Goal: Task Accomplishment & Management: Complete application form

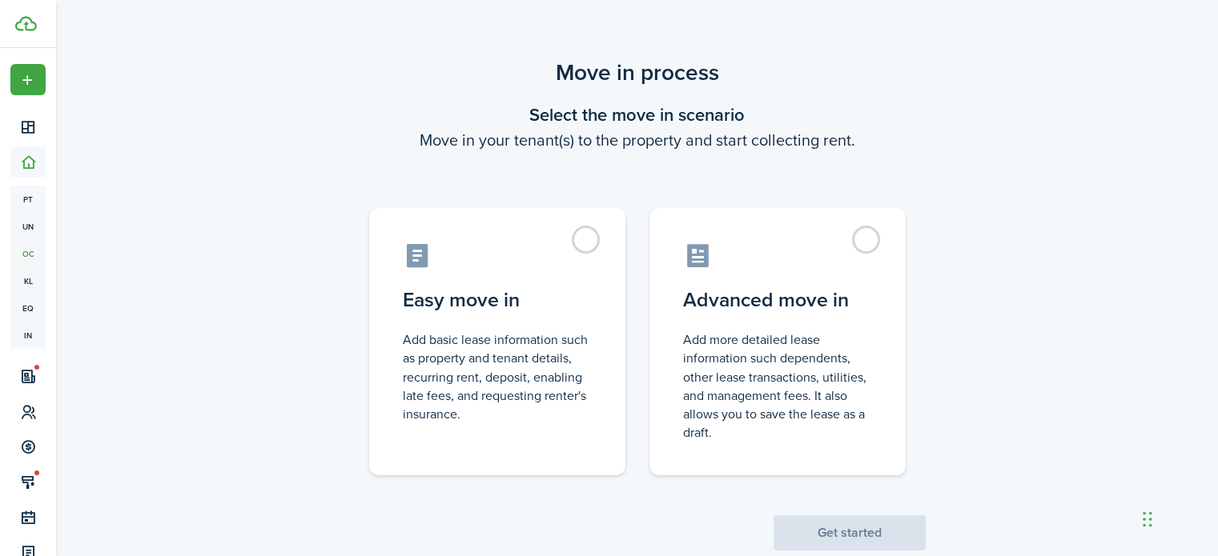
drag, startPoint x: 583, startPoint y: 237, endPoint x: 593, endPoint y: 167, distance: 70.4
click at [593, 167] on scenario "Move in process Select the move in scenario Move in your tenant(s) to the prope…" at bounding box center [637, 303] width 593 height 495
click at [601, 168] on scenario "Move in process Select the move in scenario Move in your tenant(s) to the prope…" at bounding box center [637, 303] width 593 height 495
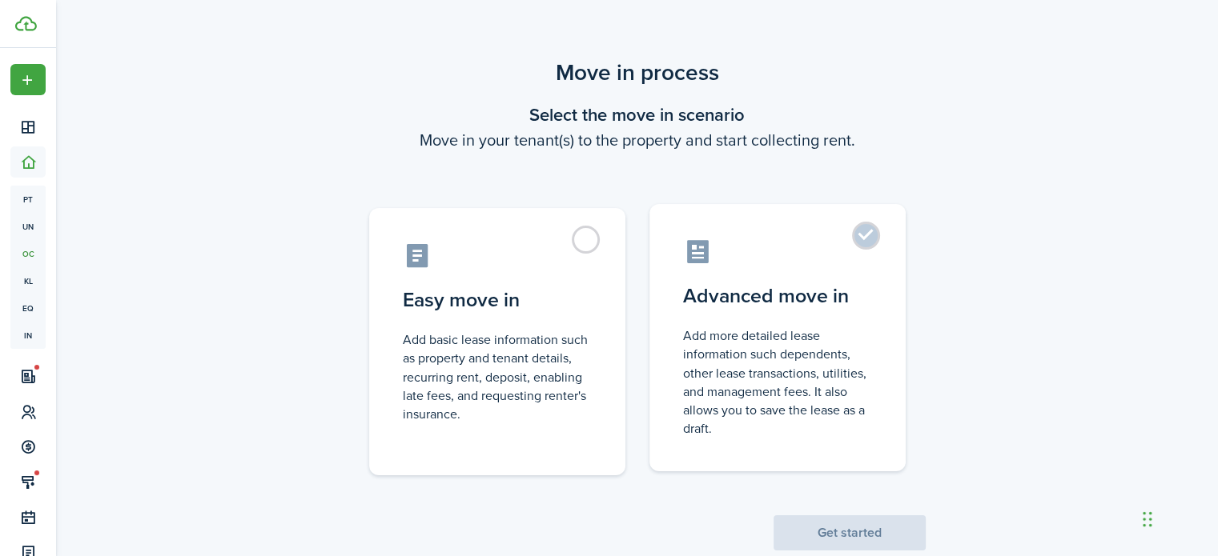
click at [866, 240] on label "Advanced move in Add more detailed lease information such dependents, other lea…" at bounding box center [777, 337] width 256 height 267
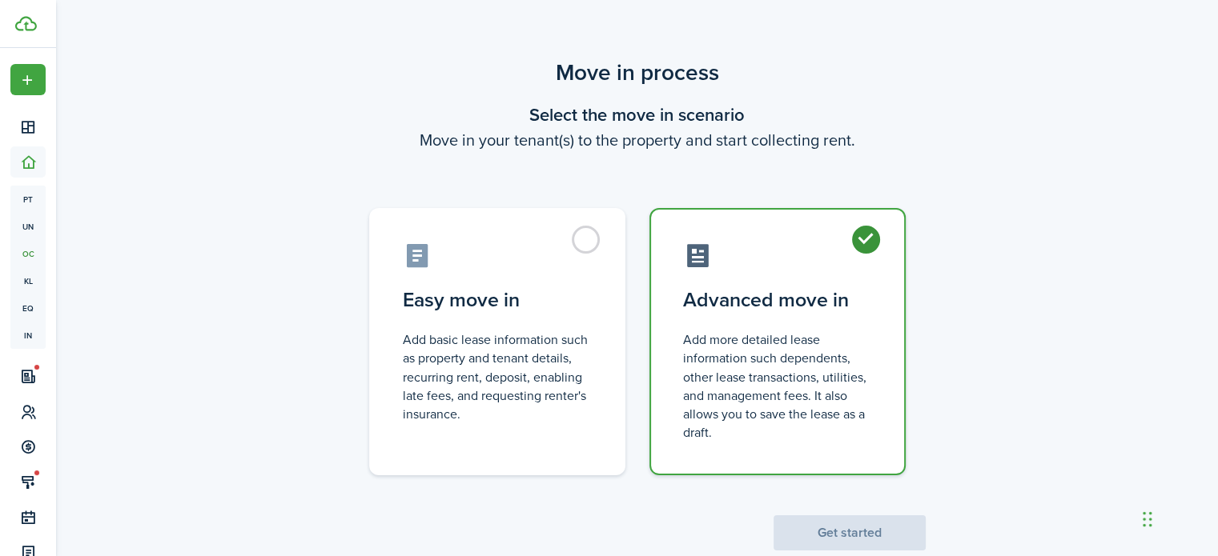
radio input "true"
click at [850, 530] on button "Get started" at bounding box center [849, 533] width 152 height 35
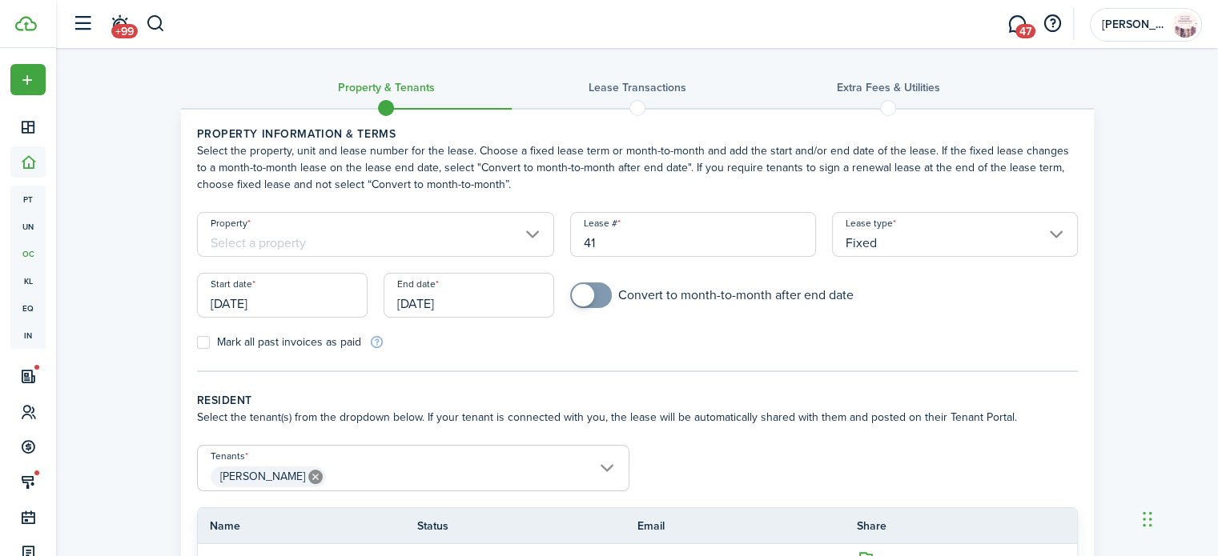
click at [285, 299] on input "[DATE]" at bounding box center [282, 295] width 171 height 45
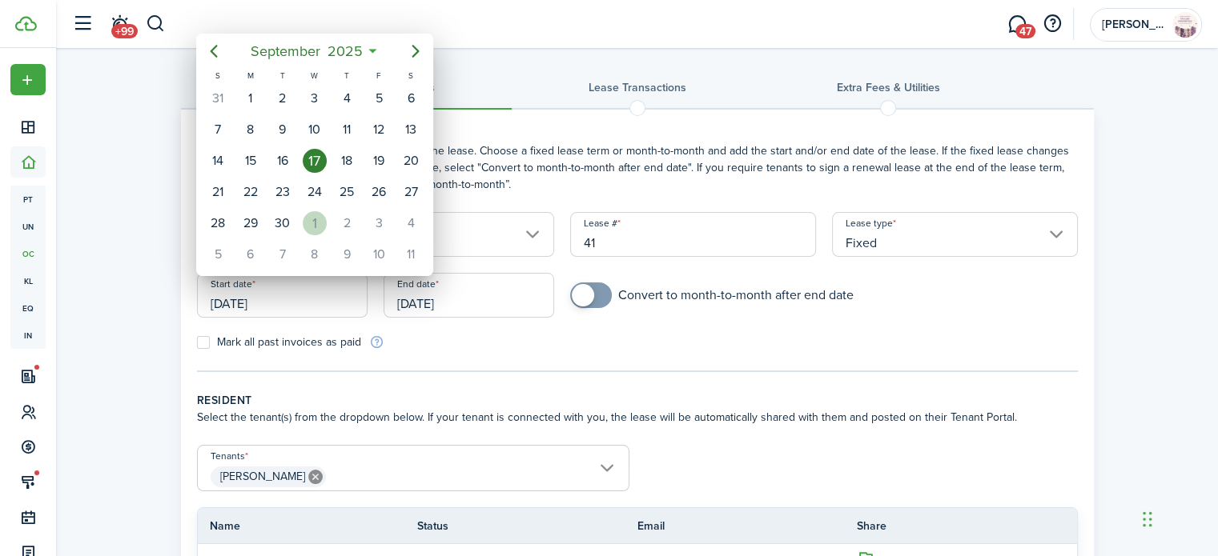
click at [311, 214] on div "1" at bounding box center [315, 223] width 24 height 24
type input "[DATE]"
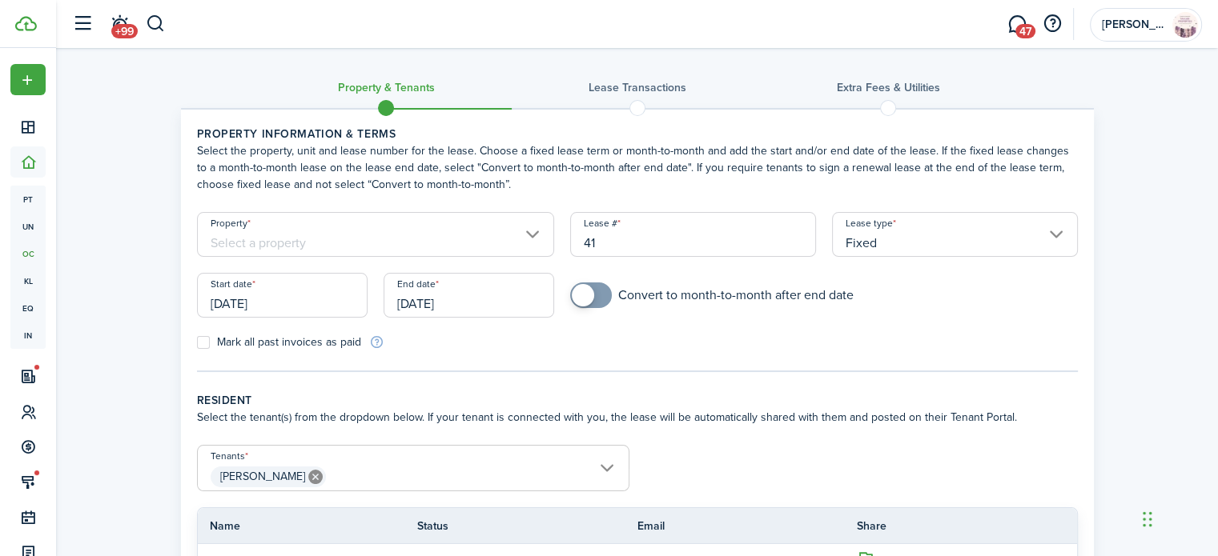
click at [469, 300] on input "[DATE]" at bounding box center [469, 295] width 171 height 45
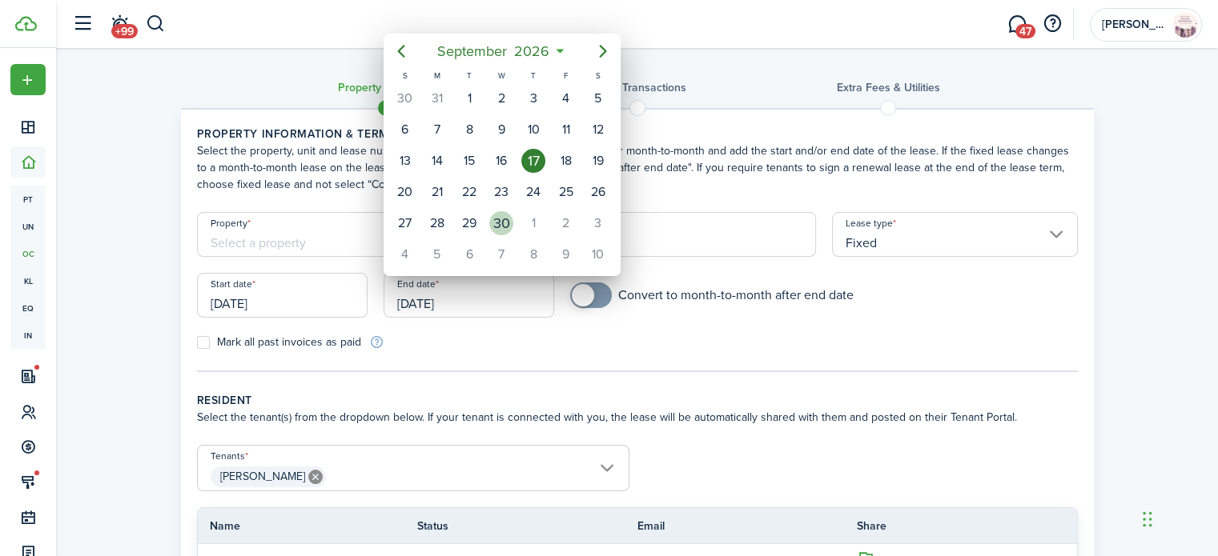
click at [501, 223] on div "30" at bounding box center [501, 223] width 24 height 24
type input "[DATE]"
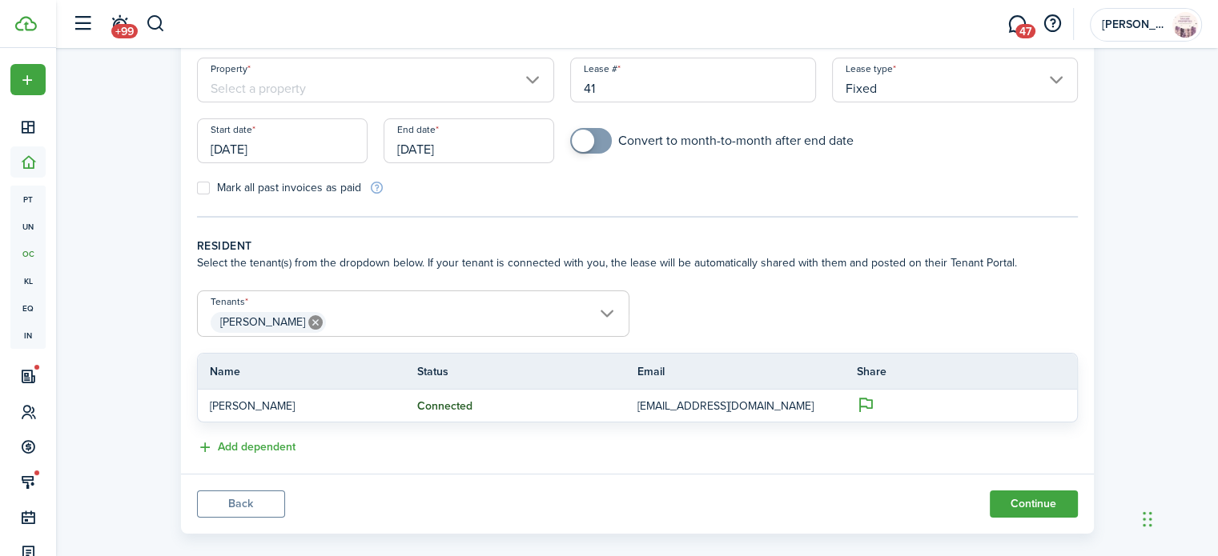
scroll to position [174, 0]
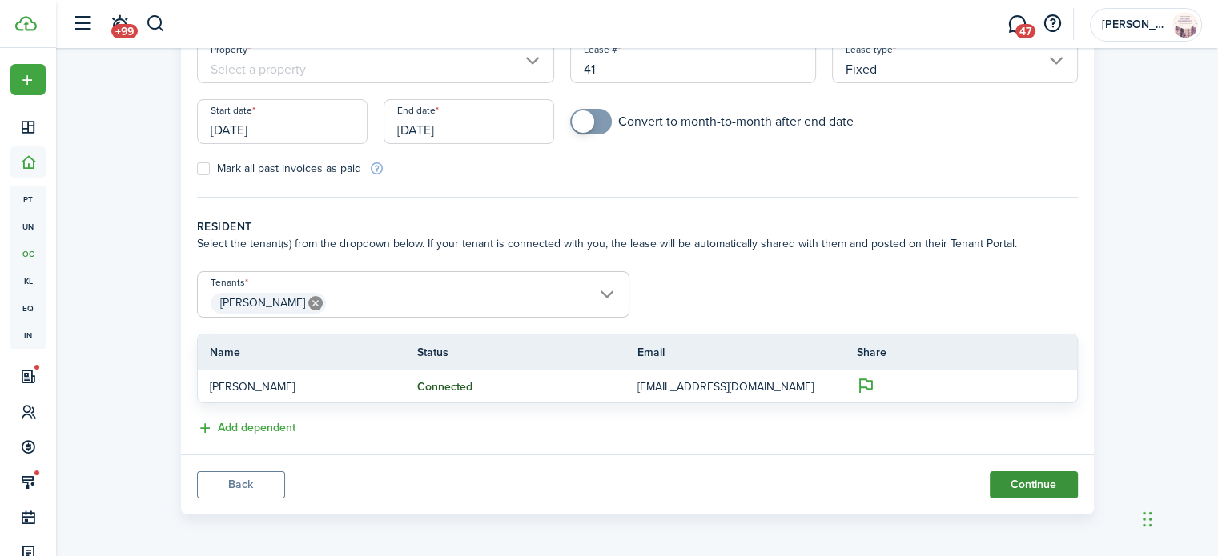
click at [1044, 476] on button "Continue" at bounding box center [1034, 485] width 88 height 27
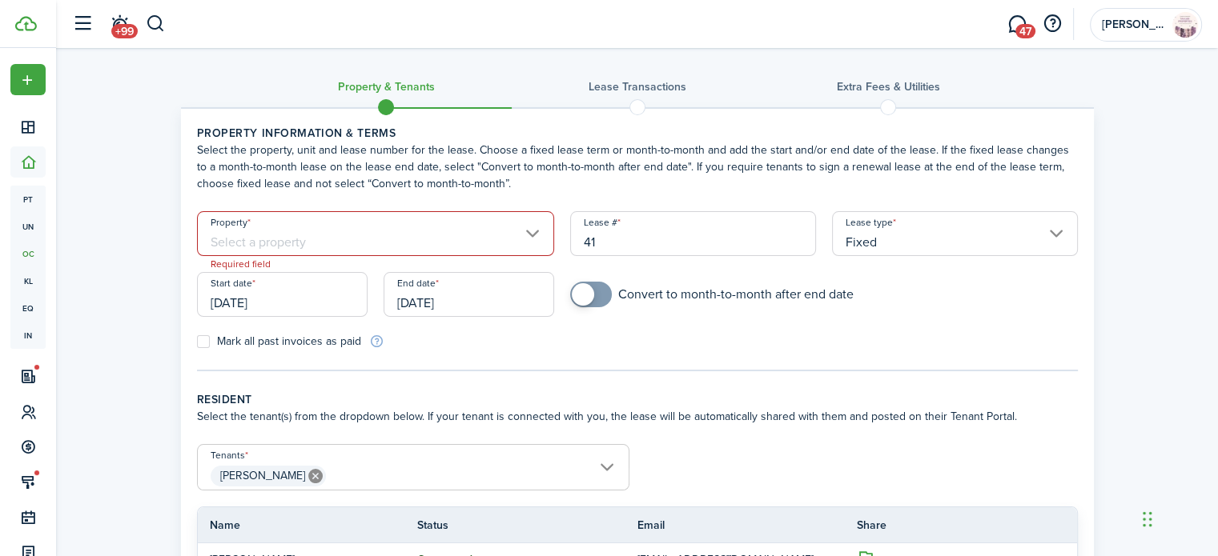
scroll to position [0, 0]
click at [516, 246] on input "Property" at bounding box center [376, 234] width 358 height 45
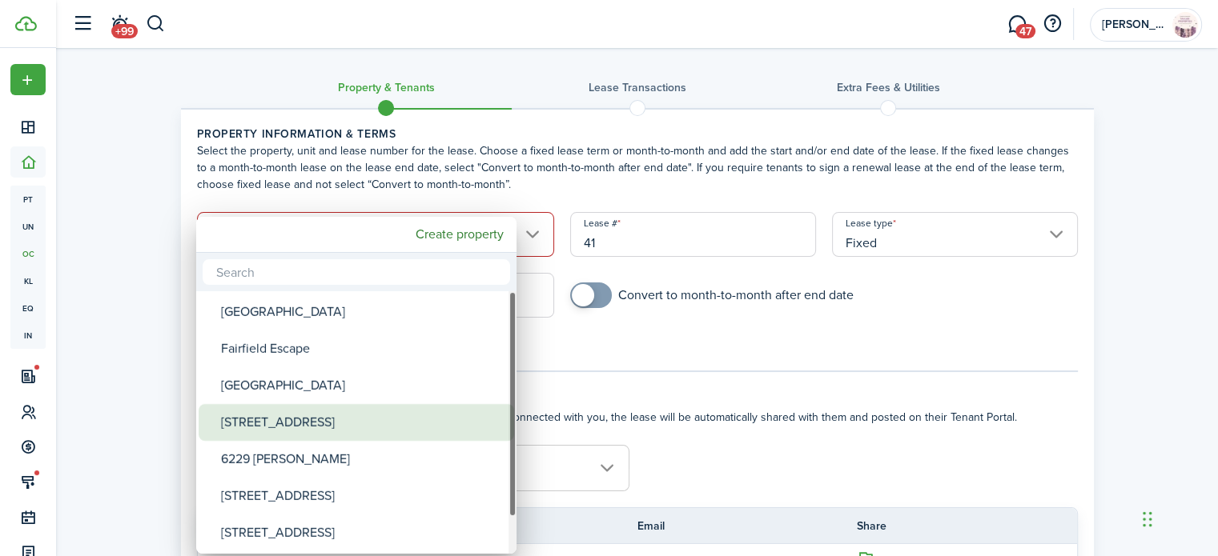
click at [382, 416] on div "[STREET_ADDRESS]" at bounding box center [362, 422] width 283 height 37
type input "[STREET_ADDRESS]"
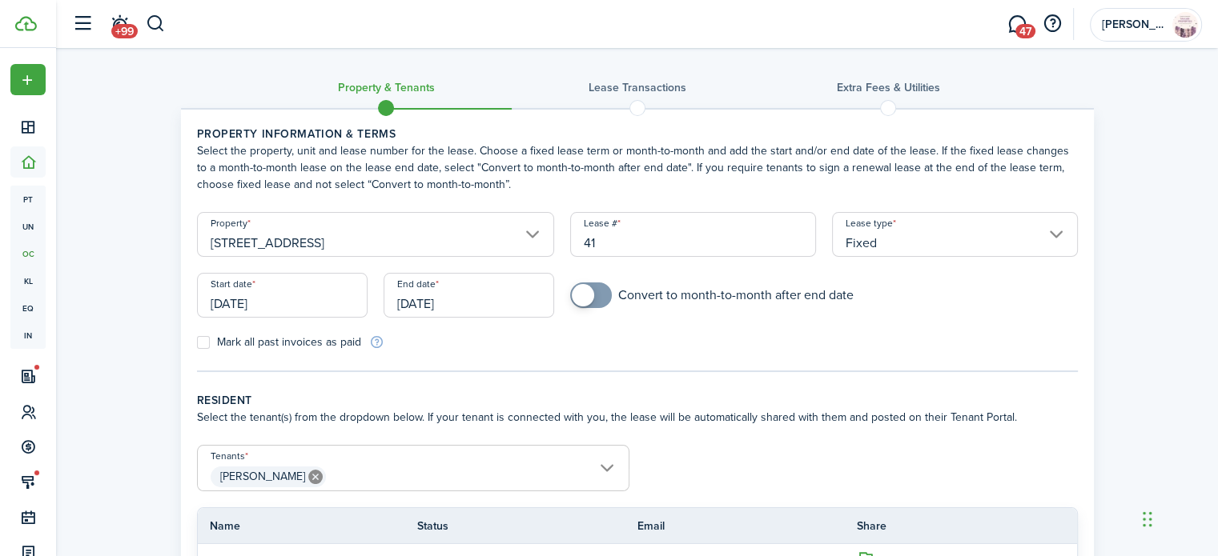
scroll to position [174, 0]
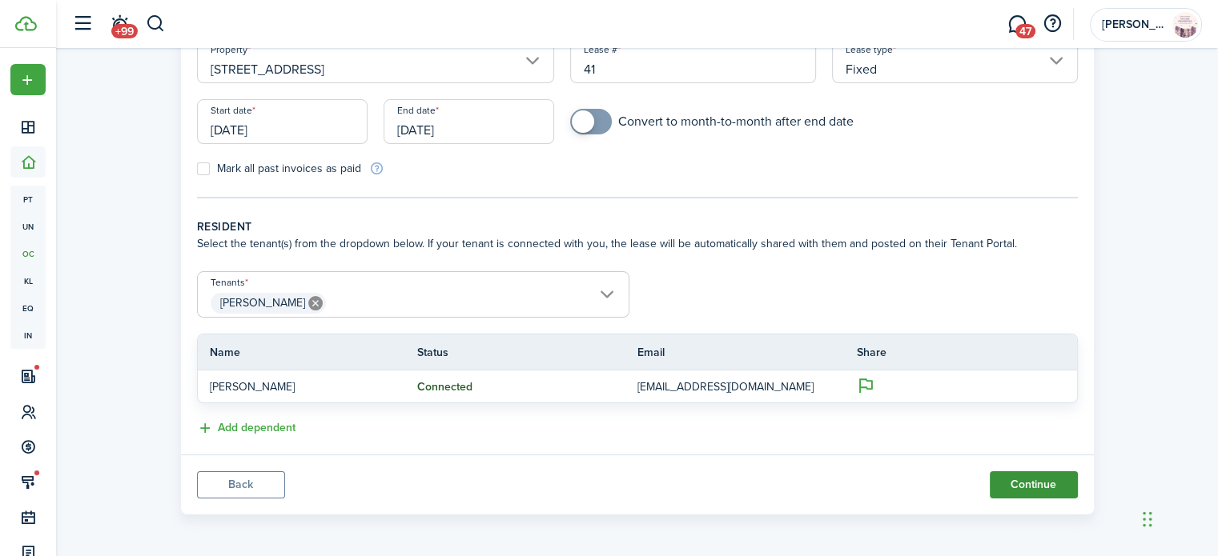
click at [1044, 477] on button "Continue" at bounding box center [1034, 485] width 88 height 27
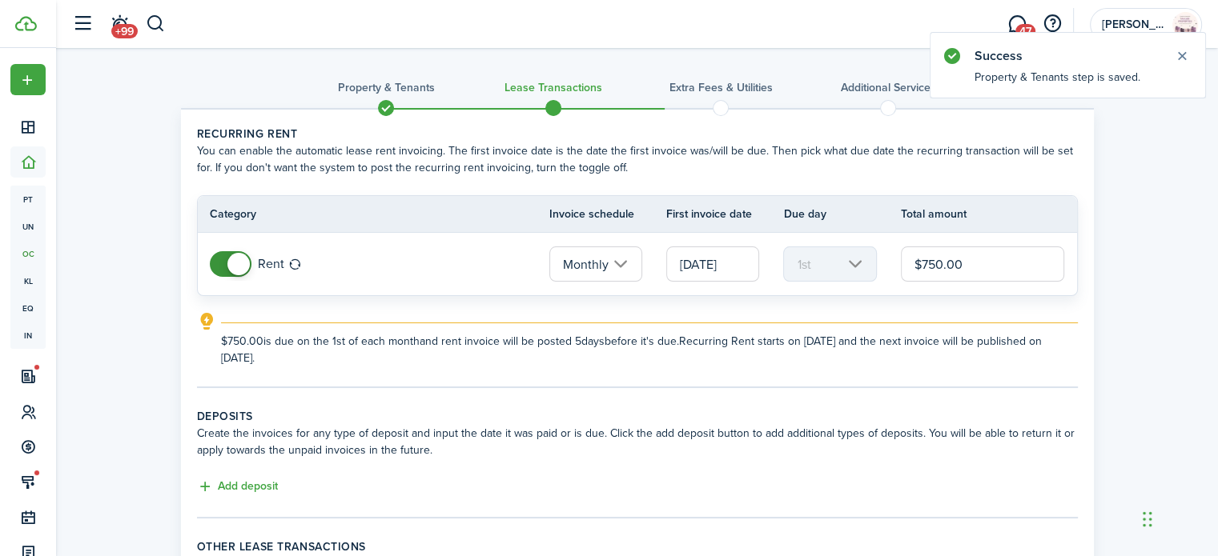
drag, startPoint x: 968, startPoint y: 256, endPoint x: 910, endPoint y: 267, distance: 58.7
click at [910, 267] on input "$750.00" at bounding box center [983, 264] width 164 height 35
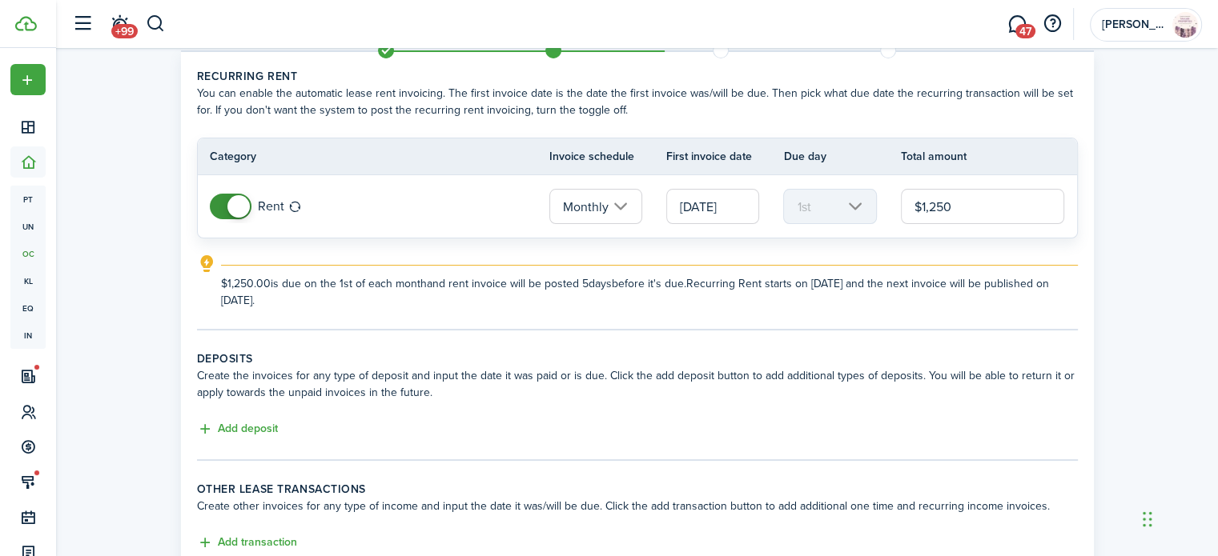
scroll to position [92, 0]
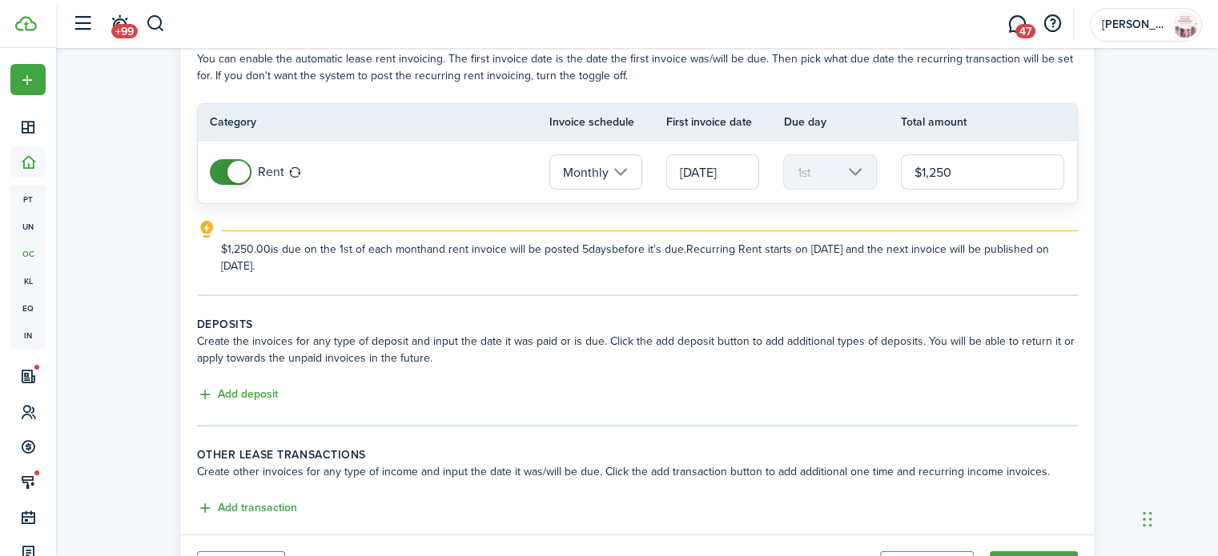
click at [714, 183] on input "[DATE]" at bounding box center [712, 172] width 93 height 35
type input "$1,250.00"
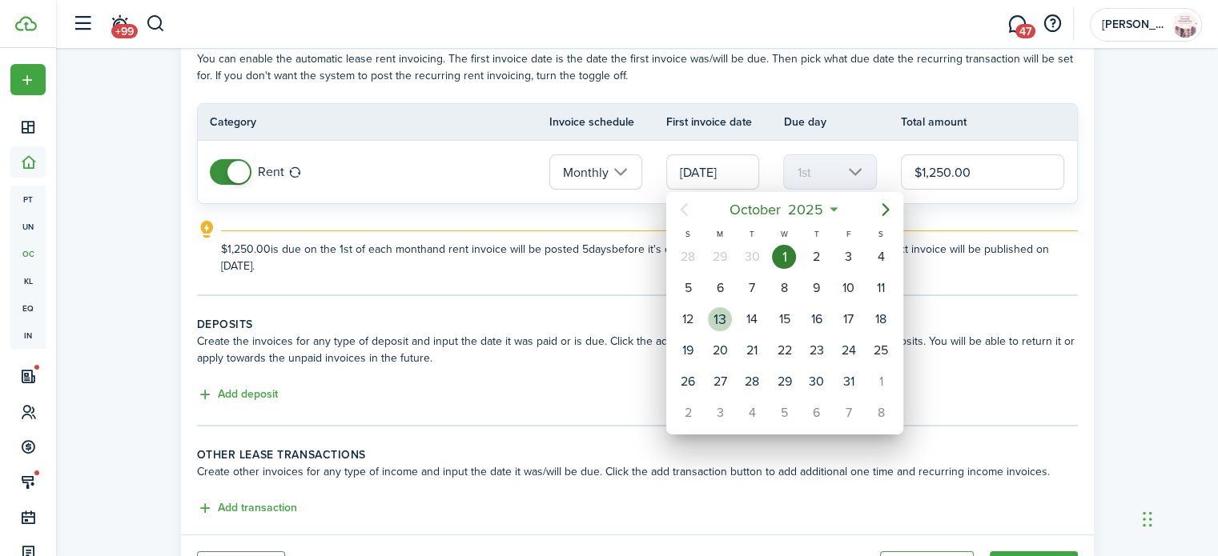
click at [721, 315] on div "13" at bounding box center [720, 319] width 24 height 24
type input "[DATE]"
type input "13th"
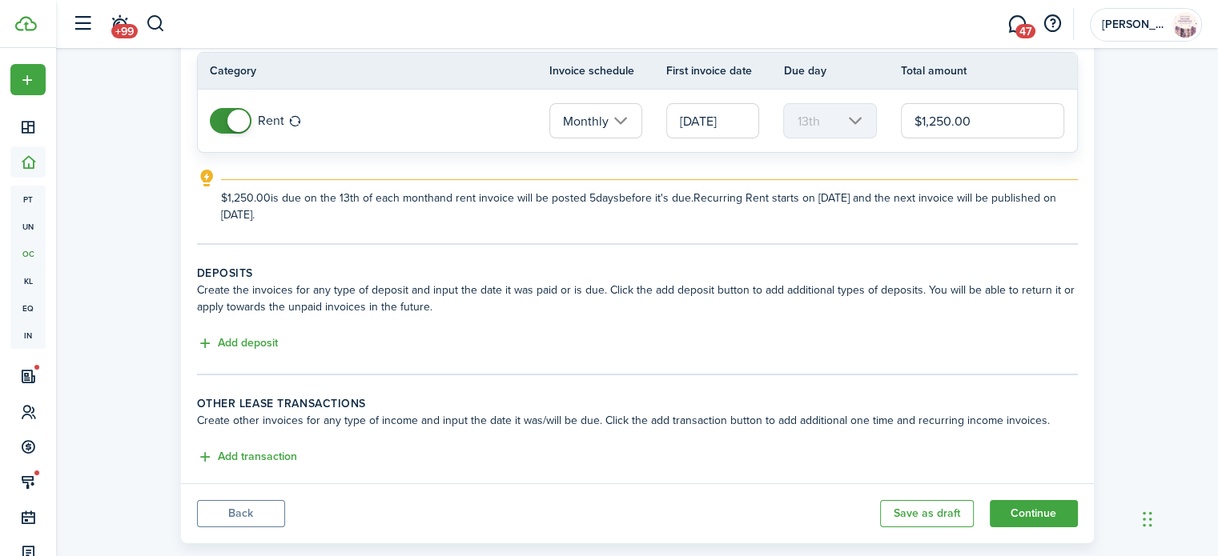
scroll to position [144, 0]
click at [703, 114] on input "[DATE]" at bounding box center [712, 119] width 93 height 35
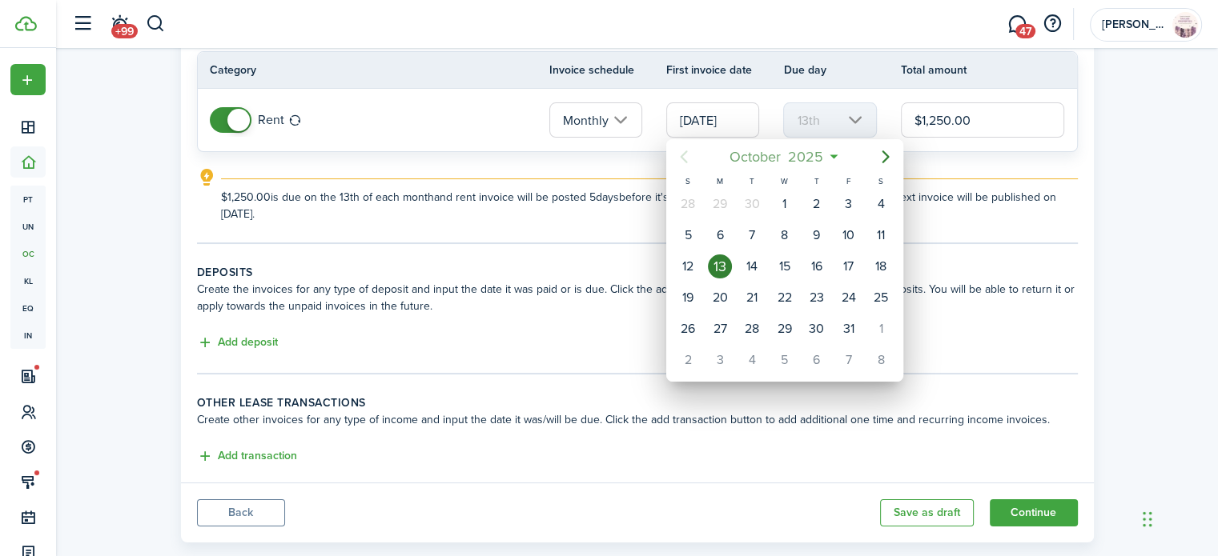
click at [830, 159] on mbsc-button "[DATE]" at bounding box center [777, 157] width 114 height 29
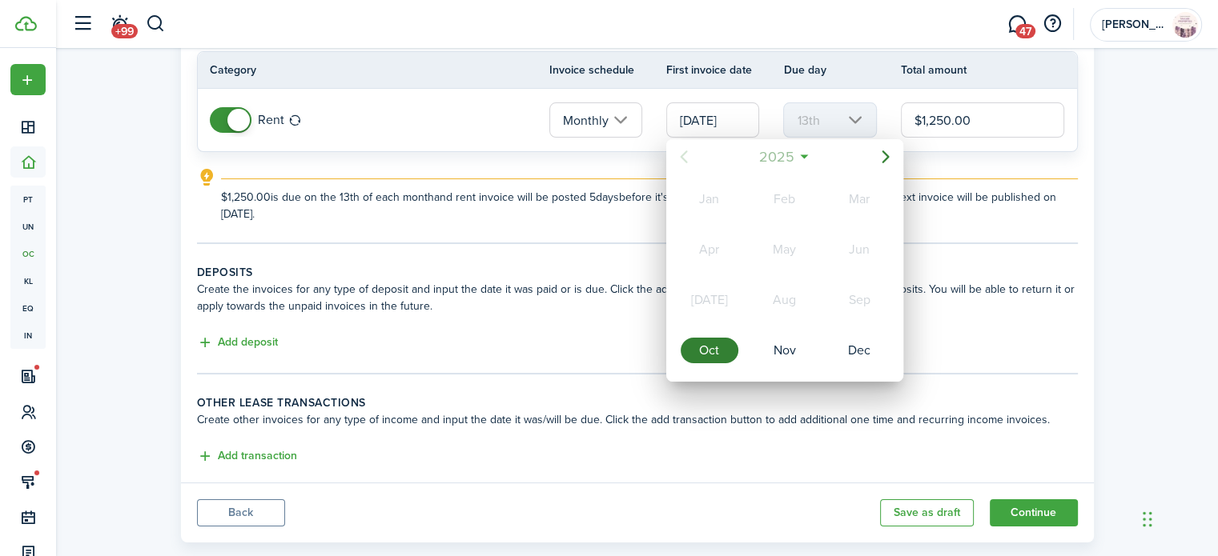
click at [802, 159] on mbsc-button "2025" at bounding box center [776, 157] width 55 height 29
click at [787, 295] on div "2025" at bounding box center [785, 300] width 58 height 26
click at [781, 341] on div "Nov" at bounding box center [785, 351] width 58 height 26
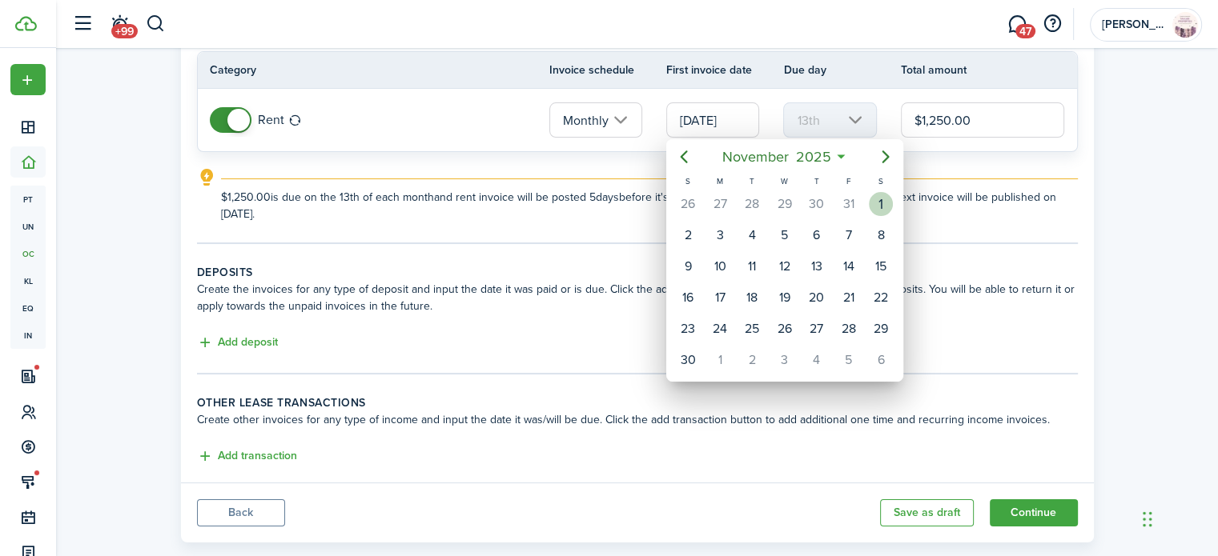
click at [875, 199] on div "1" at bounding box center [881, 204] width 24 height 24
type input "[DATE]"
type input "1st"
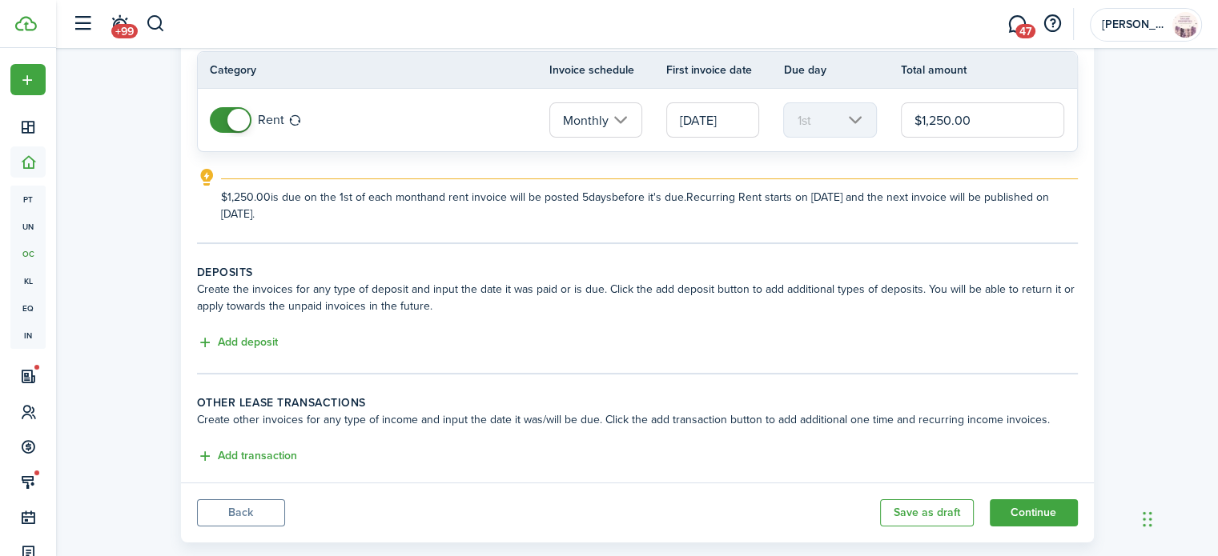
click at [1131, 232] on div "Property & Tenants Lease Transactions Extra fees & Utilities Additional Service…" at bounding box center [637, 227] width 1162 height 647
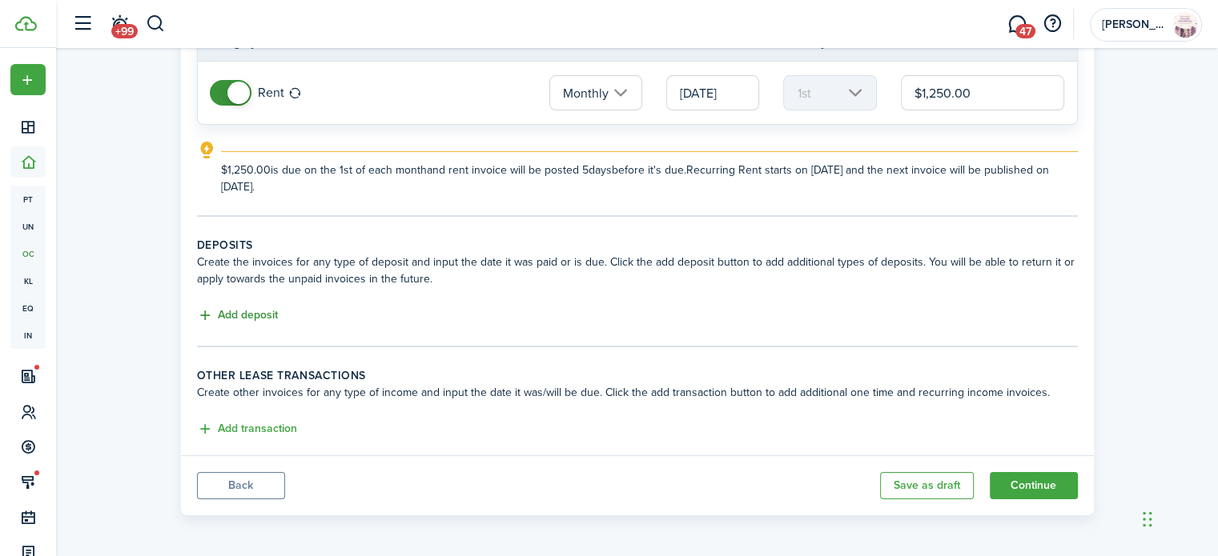
click at [256, 320] on button "Add deposit" at bounding box center [237, 316] width 81 height 18
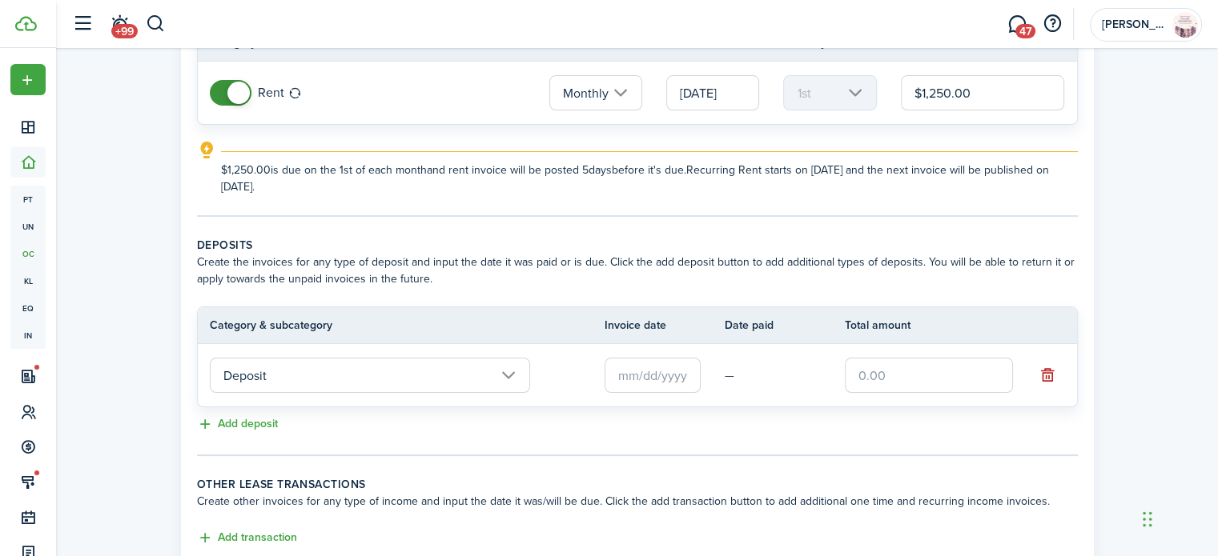
click at [627, 368] on input "text" at bounding box center [653, 375] width 96 height 35
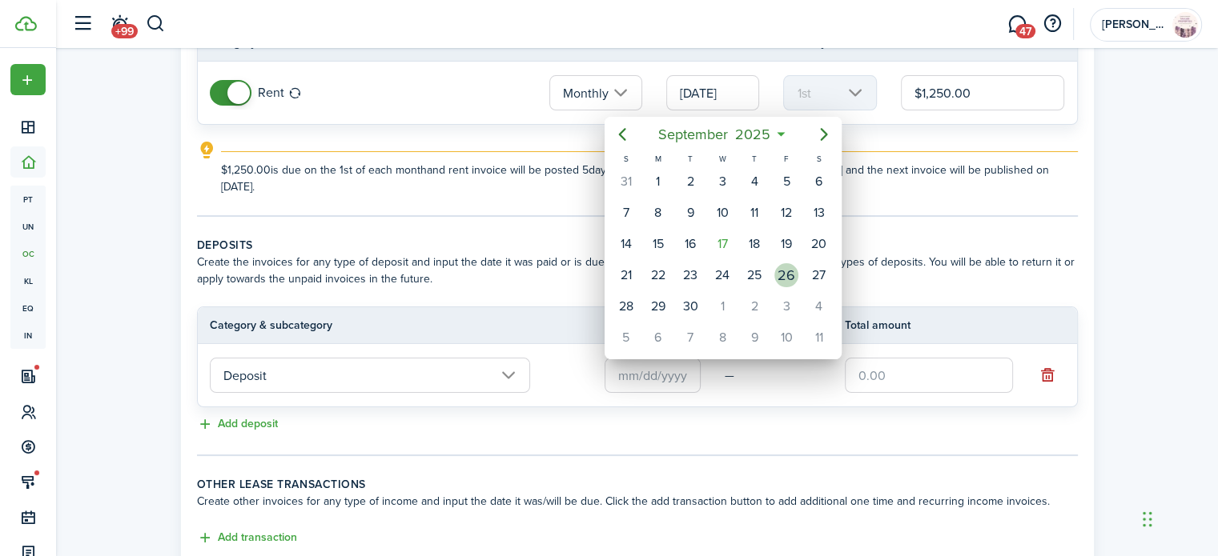
click at [794, 268] on div "26" at bounding box center [786, 275] width 24 height 24
type input "[DATE]"
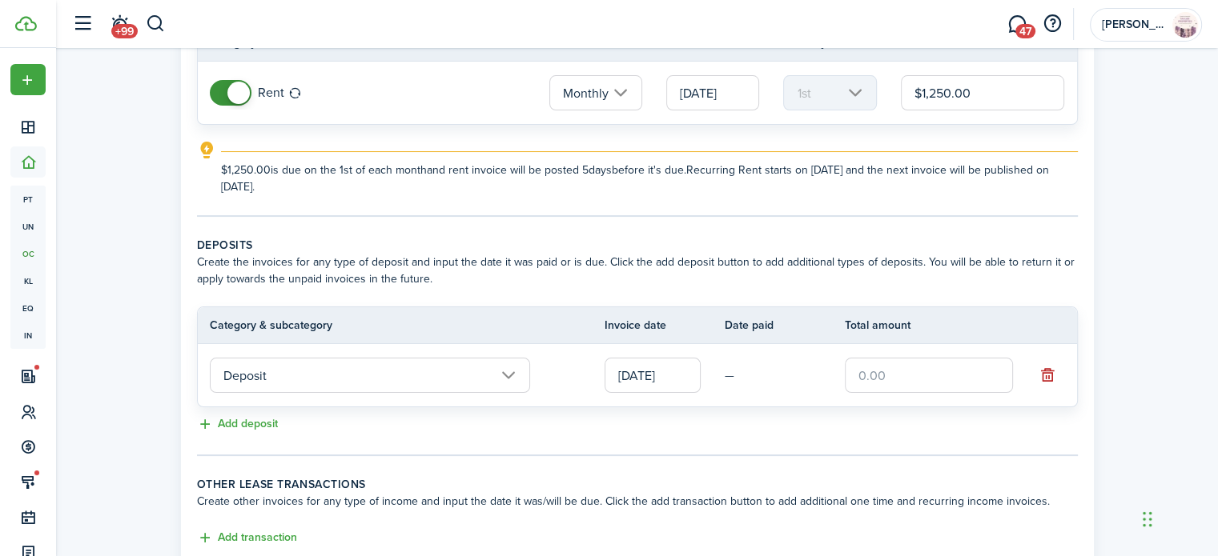
click at [924, 368] on input "text" at bounding box center [929, 375] width 168 height 35
type input "$500.00"
click at [1143, 364] on div "Property & Tenants Lease Transactions Extra fees & Utilities Additional Service…" at bounding box center [637, 255] width 1162 height 756
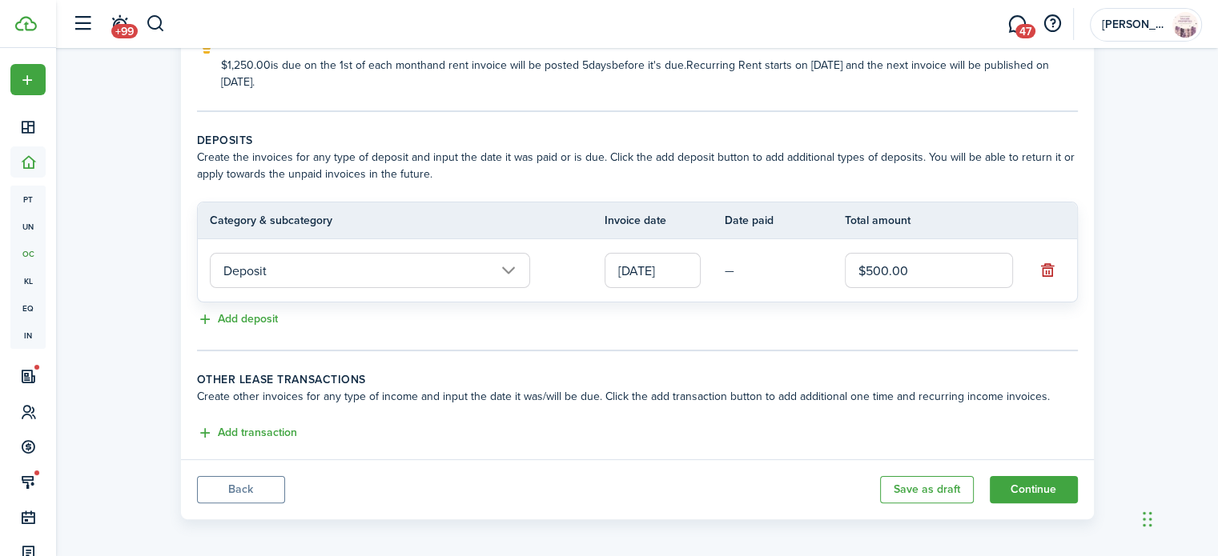
scroll to position [279, 0]
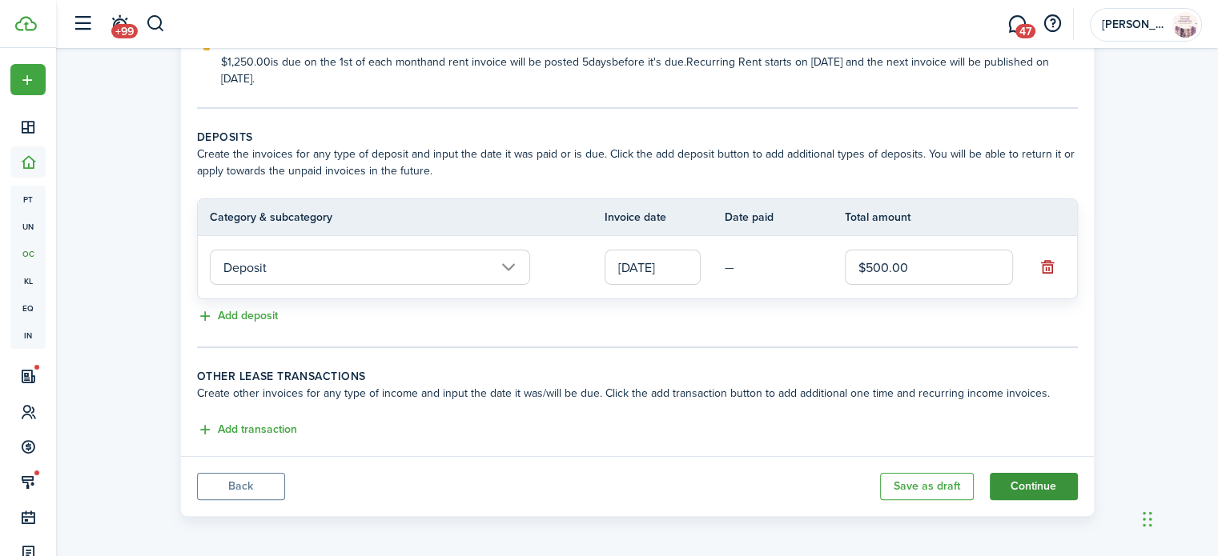
click at [1042, 480] on button "Continue" at bounding box center [1034, 486] width 88 height 27
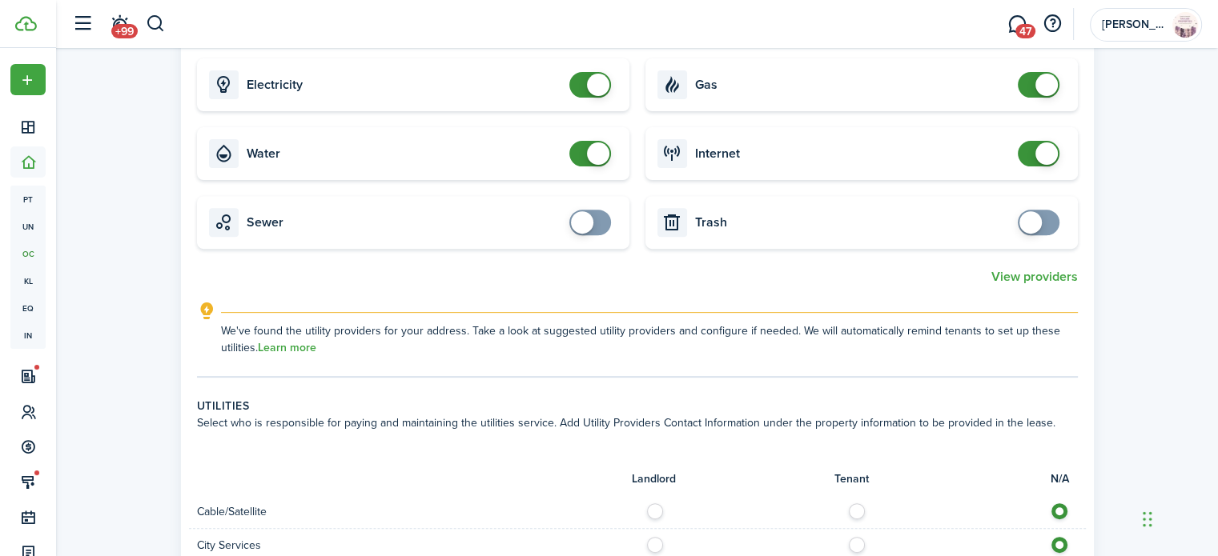
scroll to position [583, 0]
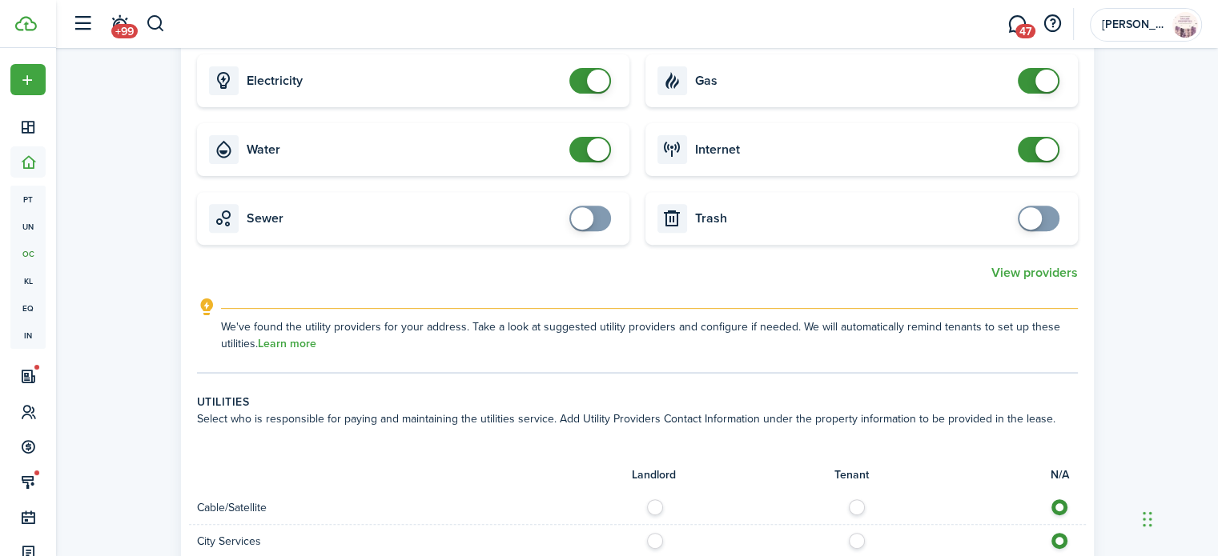
checkbox input "false"
click at [1030, 150] on span at bounding box center [1038, 150] width 16 height 26
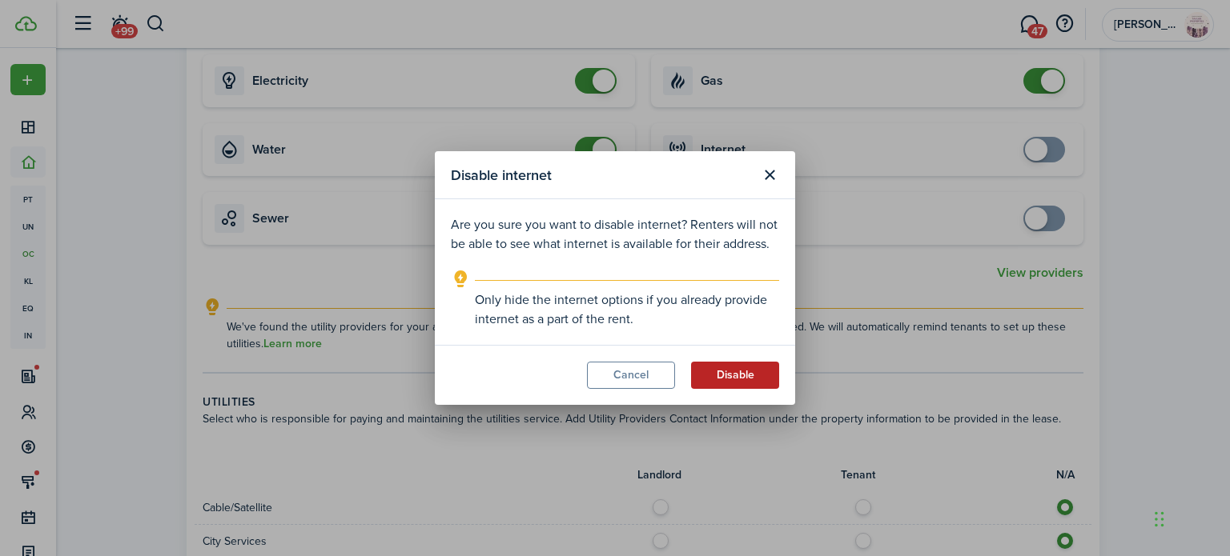
click at [724, 369] on button "Disable" at bounding box center [735, 375] width 88 height 27
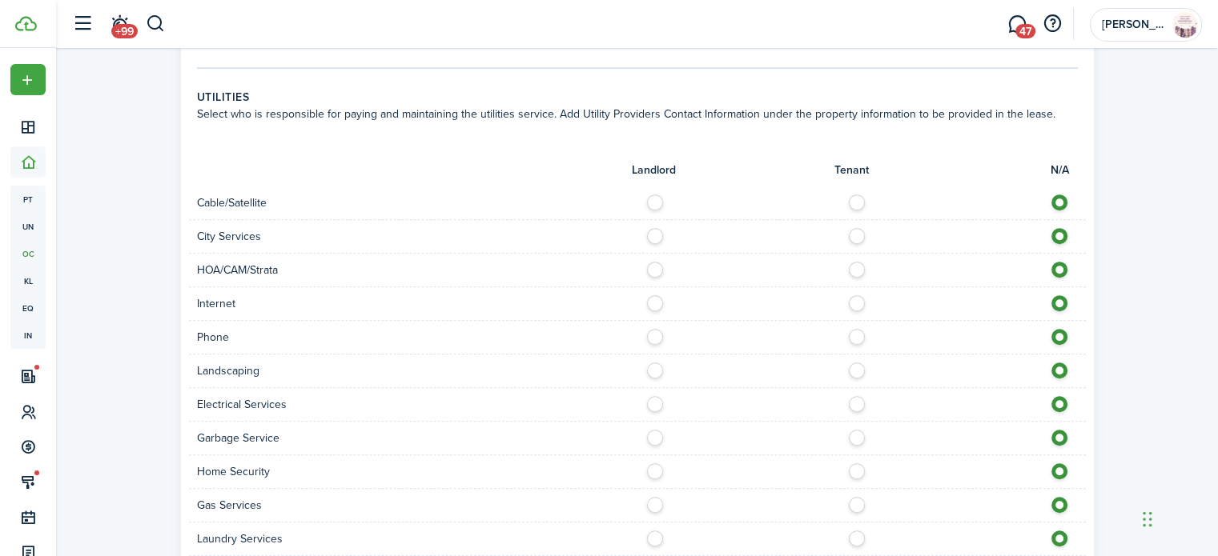
scroll to position [894, 0]
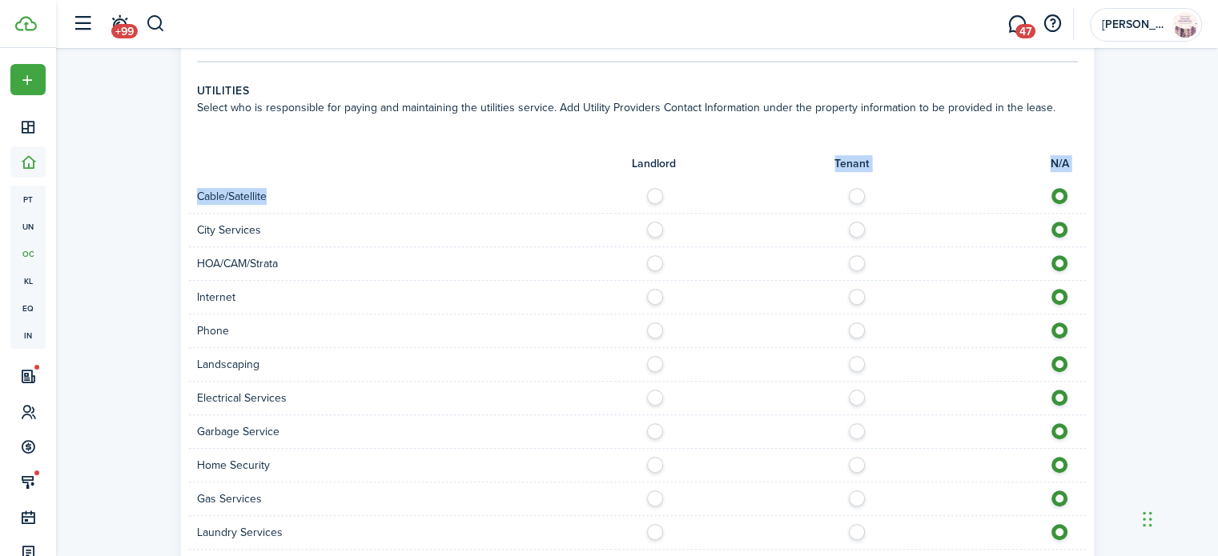
drag, startPoint x: 859, startPoint y: 199, endPoint x: 904, endPoint y: 147, distance: 68.1
click at [904, 147] on form "Landlord Tenant N/A Cable/Satellite City Services HOA/CAM/Strata Internet Phone…" at bounding box center [637, 443] width 881 height 616
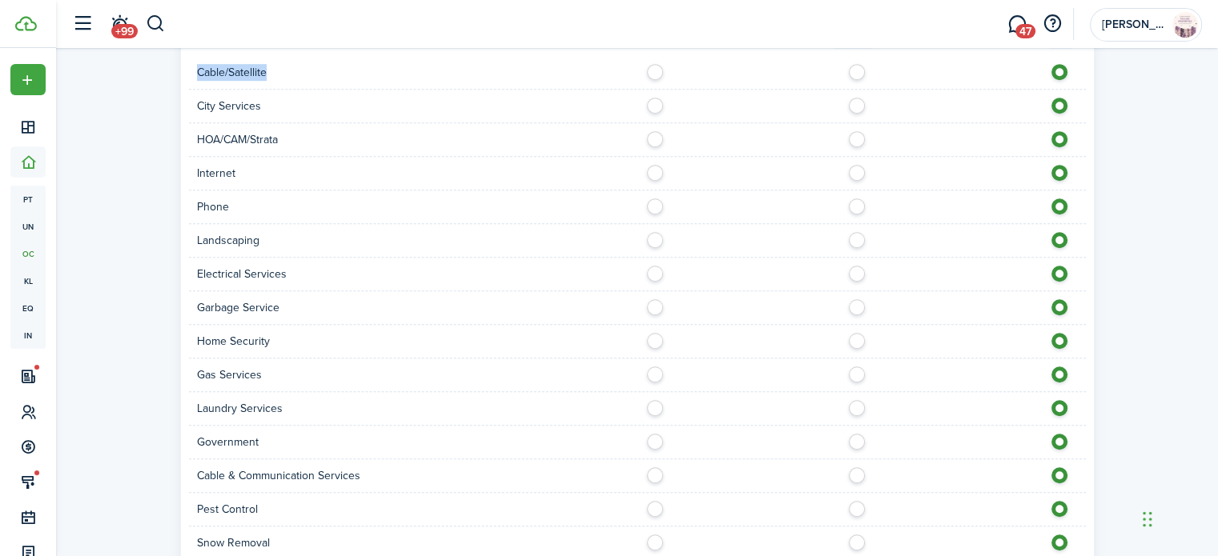
scroll to position [1022, 0]
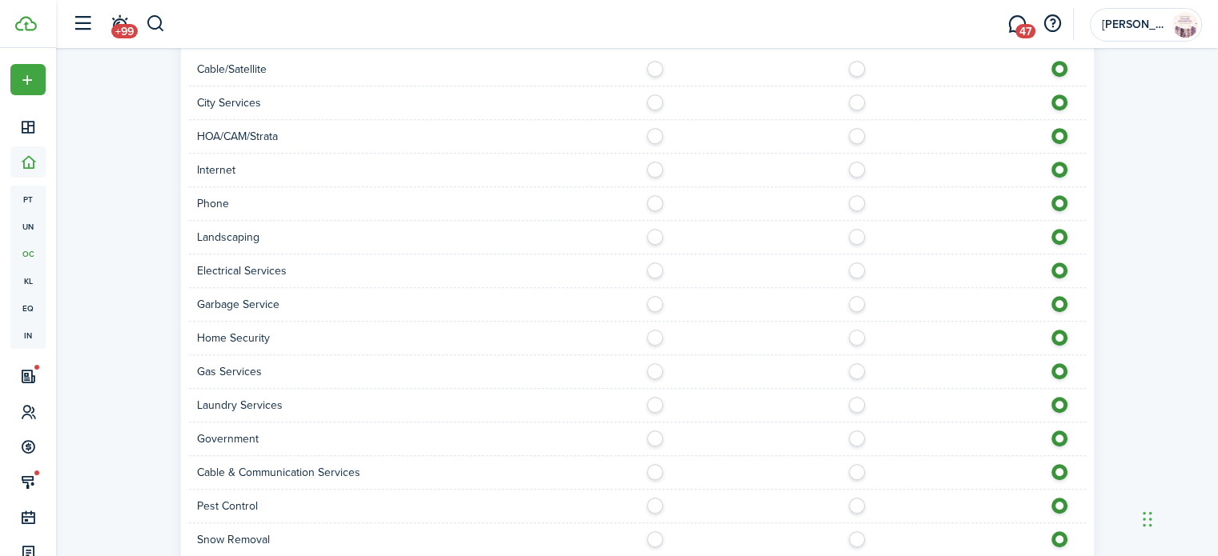
click at [650, 235] on label at bounding box center [659, 233] width 28 height 8
radio input "true"
click at [653, 270] on label at bounding box center [659, 267] width 28 height 8
radio input "true"
click at [655, 304] on label at bounding box center [659, 300] width 28 height 8
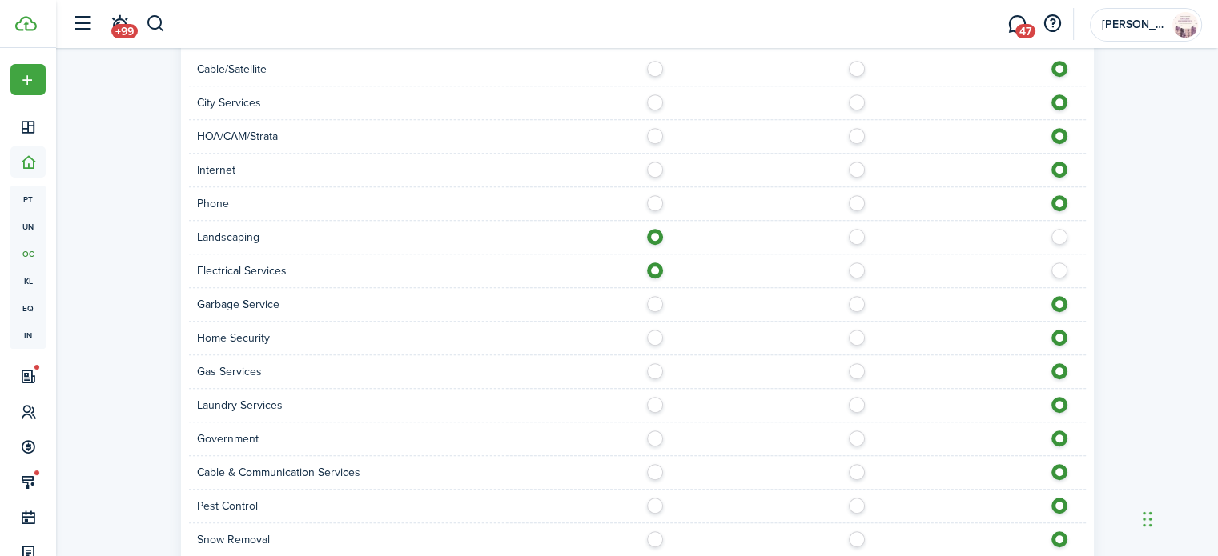
radio input "true"
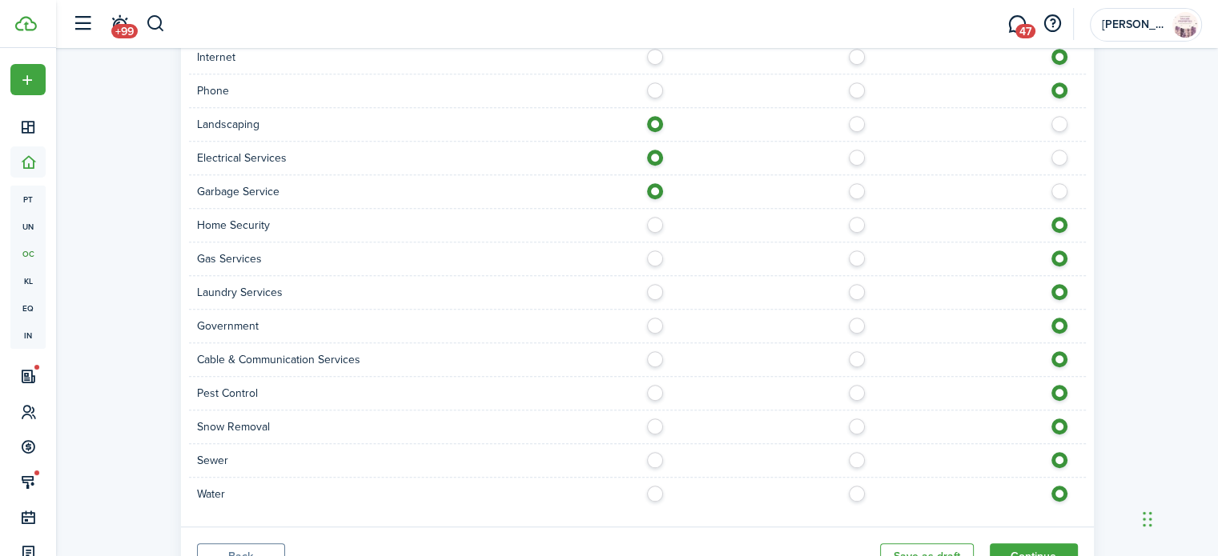
scroll to position [1152, 0]
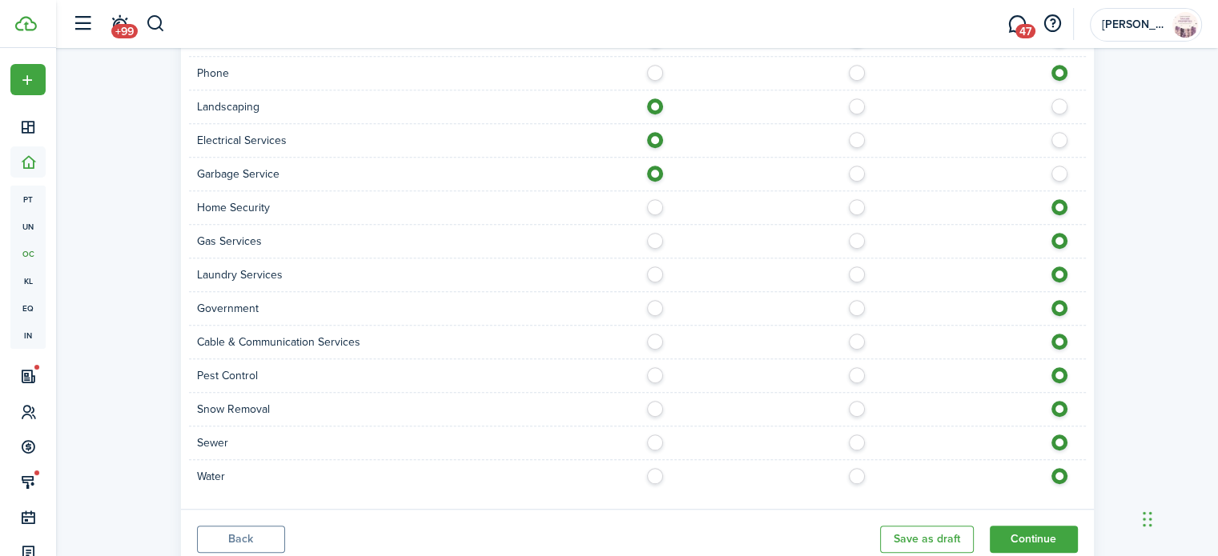
click at [657, 341] on label at bounding box center [659, 338] width 28 height 8
radio input "true"
click at [647, 439] on label at bounding box center [659, 439] width 28 height 8
radio input "true"
click at [647, 468] on label at bounding box center [659, 472] width 28 height 8
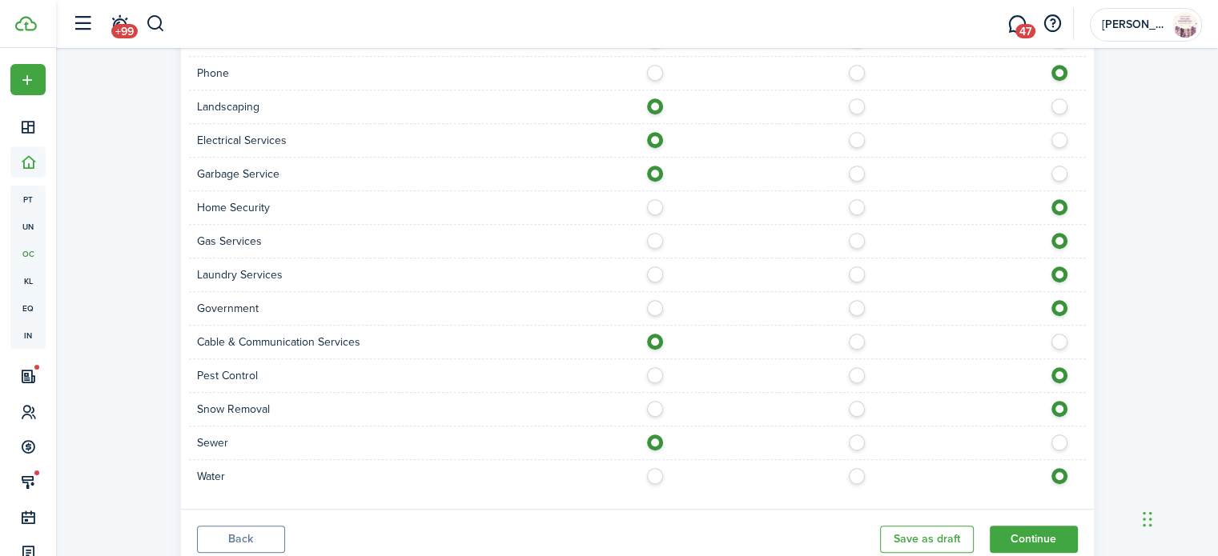
radio input "true"
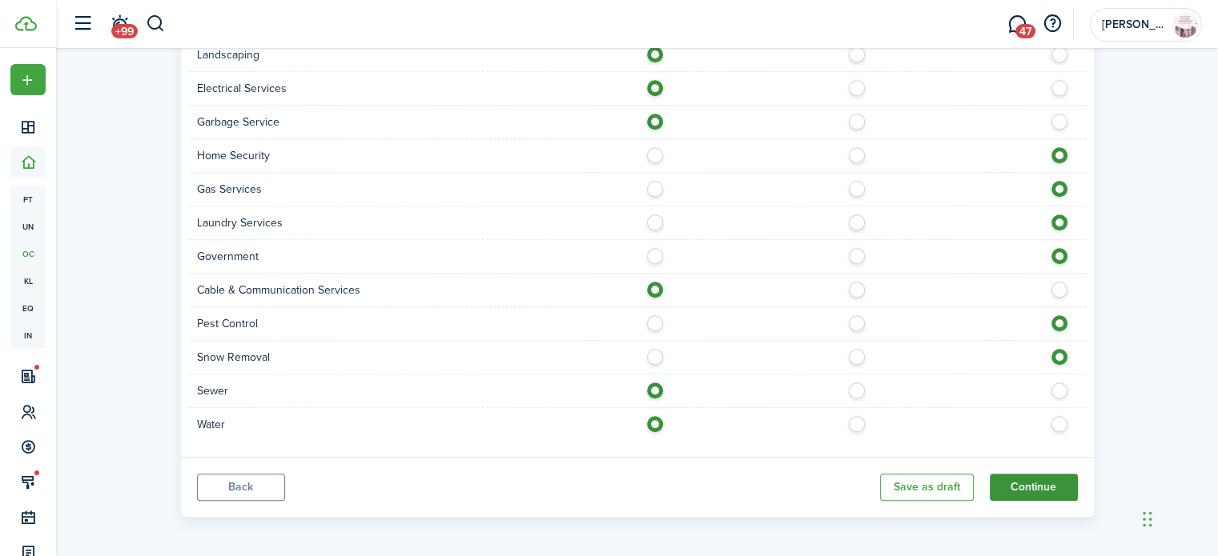
click at [1036, 487] on button "Continue" at bounding box center [1034, 487] width 88 height 27
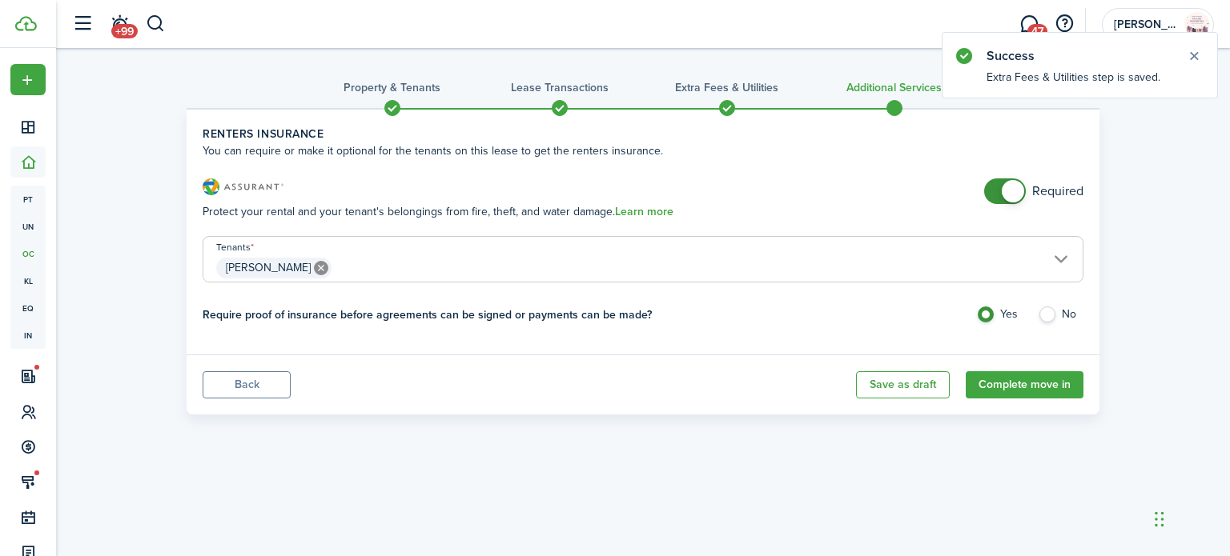
click at [1050, 324] on label "No" at bounding box center [1061, 319] width 46 height 24
radio input "false"
radio input "true"
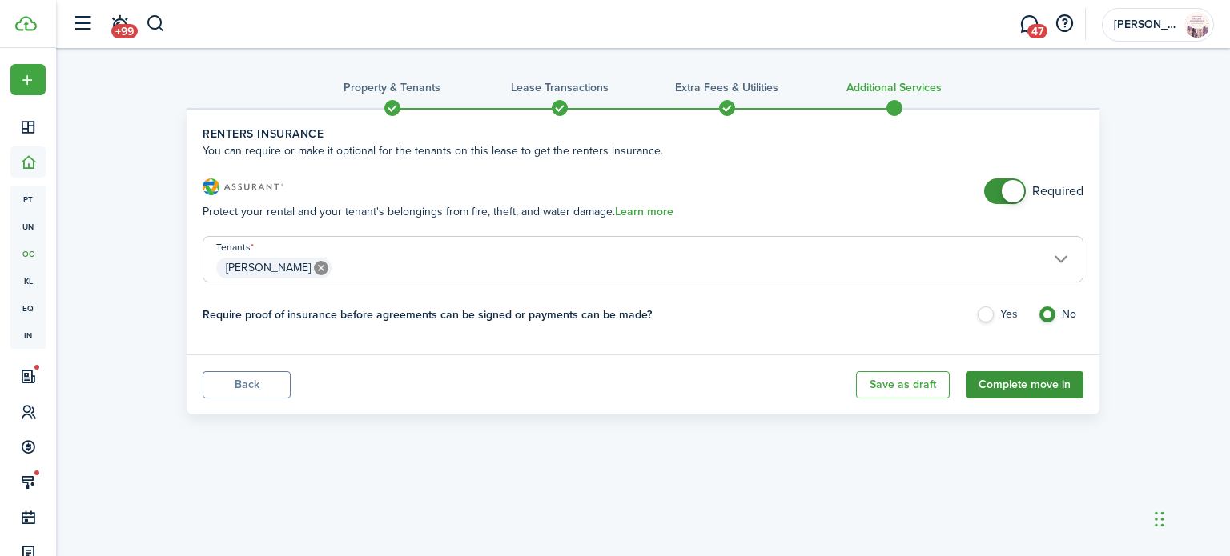
click at [1027, 390] on button "Complete move in" at bounding box center [1025, 385] width 118 height 27
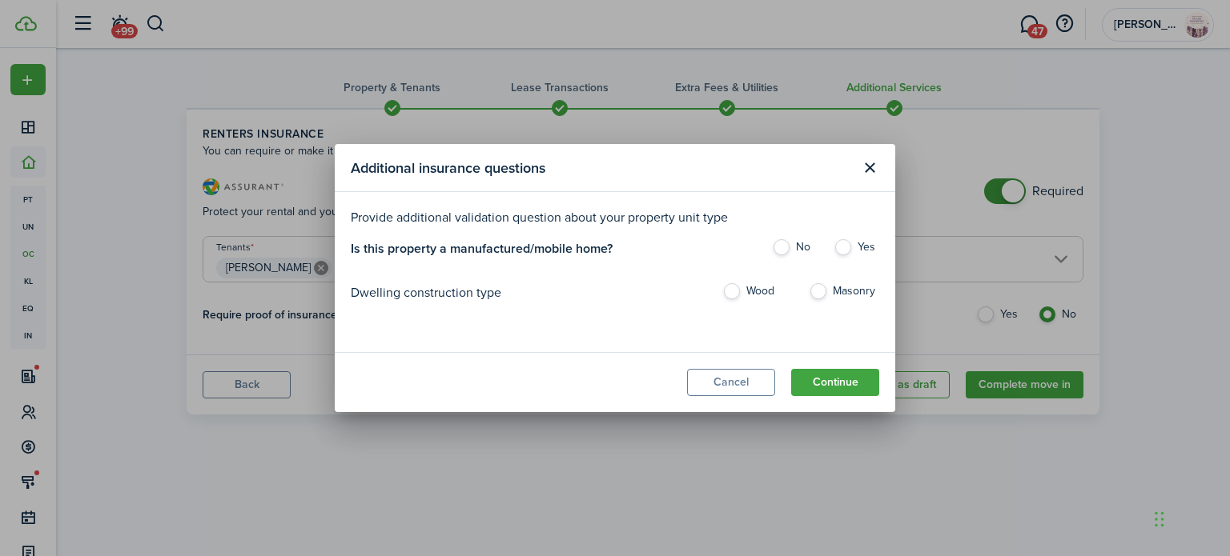
click at [787, 252] on label "No" at bounding box center [795, 251] width 46 height 24
radio input "true"
click at [817, 371] on button "Continue" at bounding box center [835, 382] width 88 height 27
click at [817, 384] on button "Continue" at bounding box center [835, 382] width 88 height 27
click at [813, 291] on label "Masonry" at bounding box center [844, 295] width 70 height 24
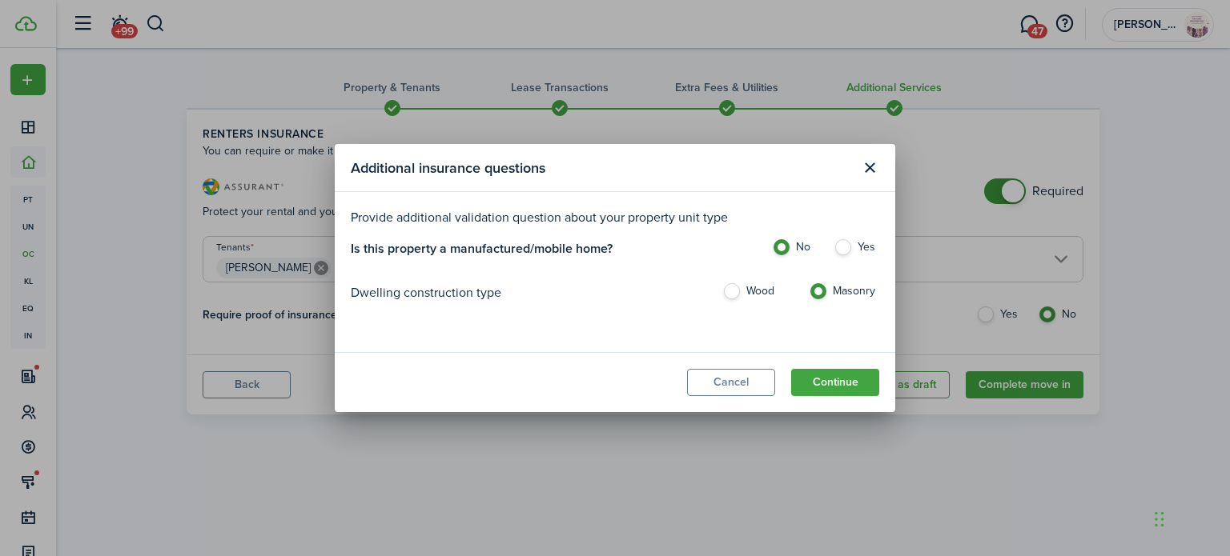
radio input "true"
click at [818, 390] on button "Continue" at bounding box center [835, 382] width 88 height 27
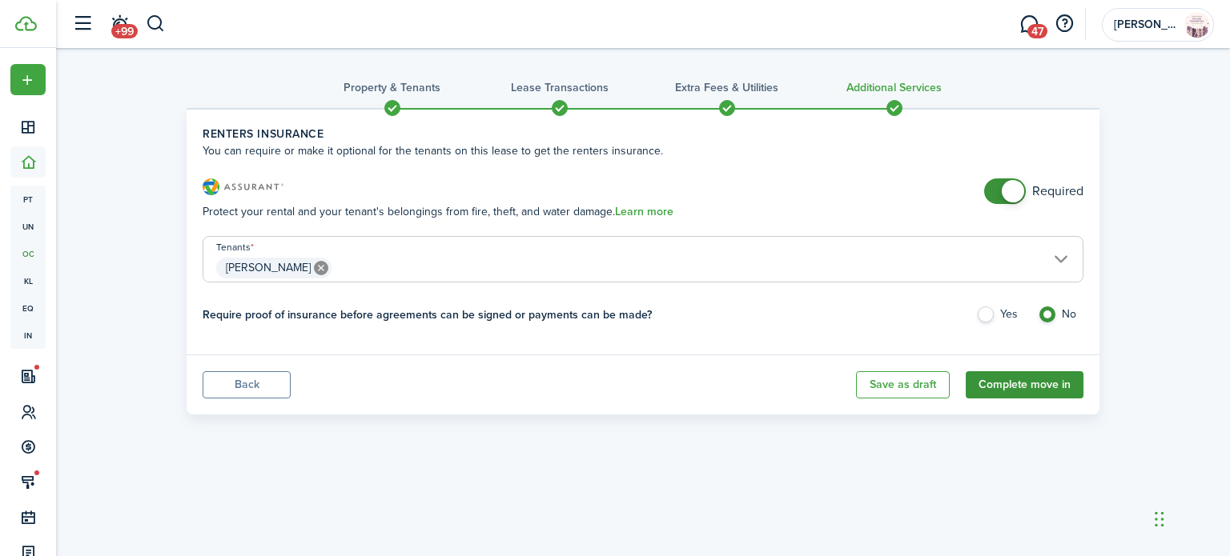
click at [997, 382] on button "Complete move in" at bounding box center [1025, 385] width 118 height 27
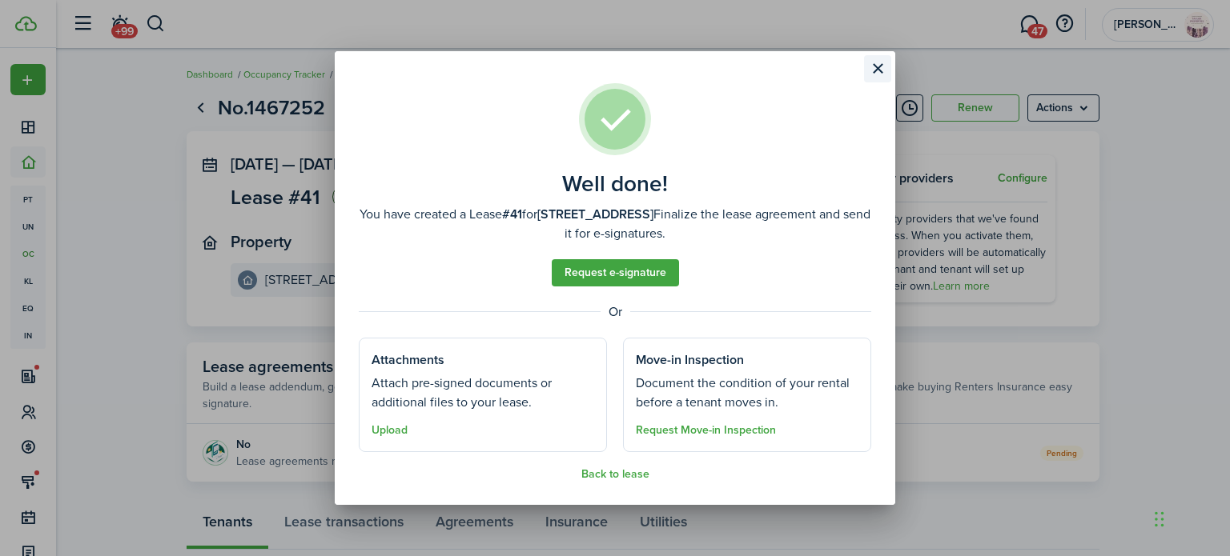
click at [876, 66] on button "Close modal" at bounding box center [877, 68] width 27 height 27
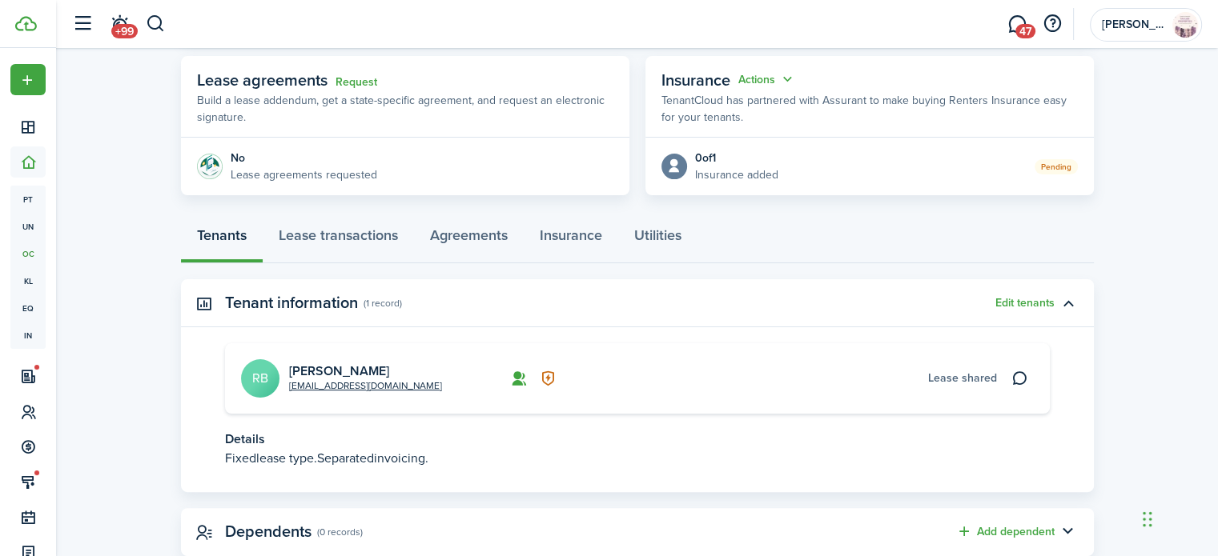
scroll to position [282, 0]
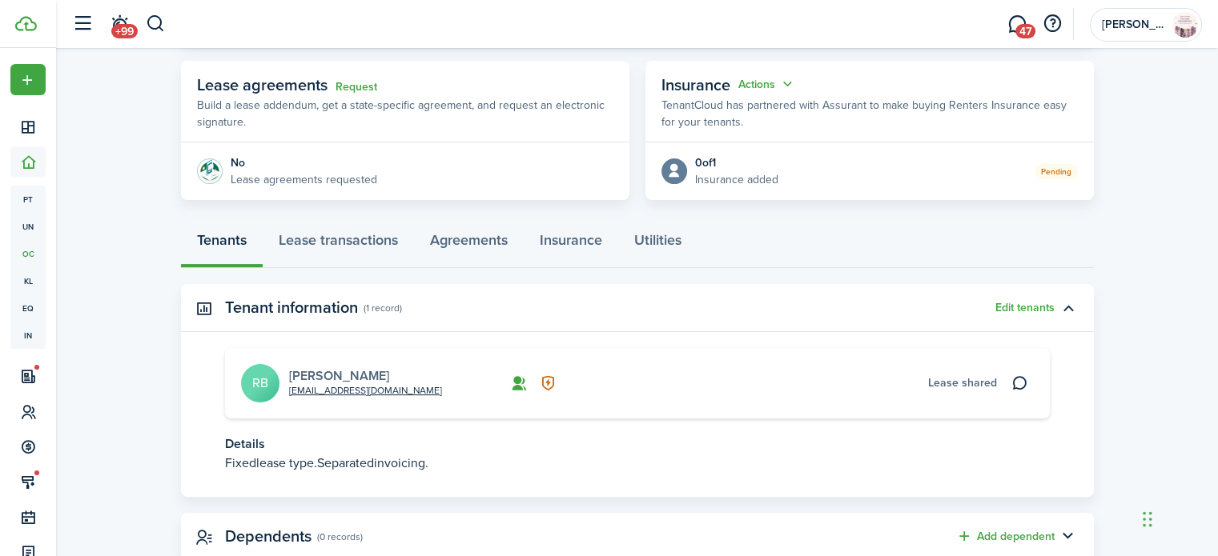
click at [309, 377] on link "[PERSON_NAME]" at bounding box center [339, 376] width 100 height 18
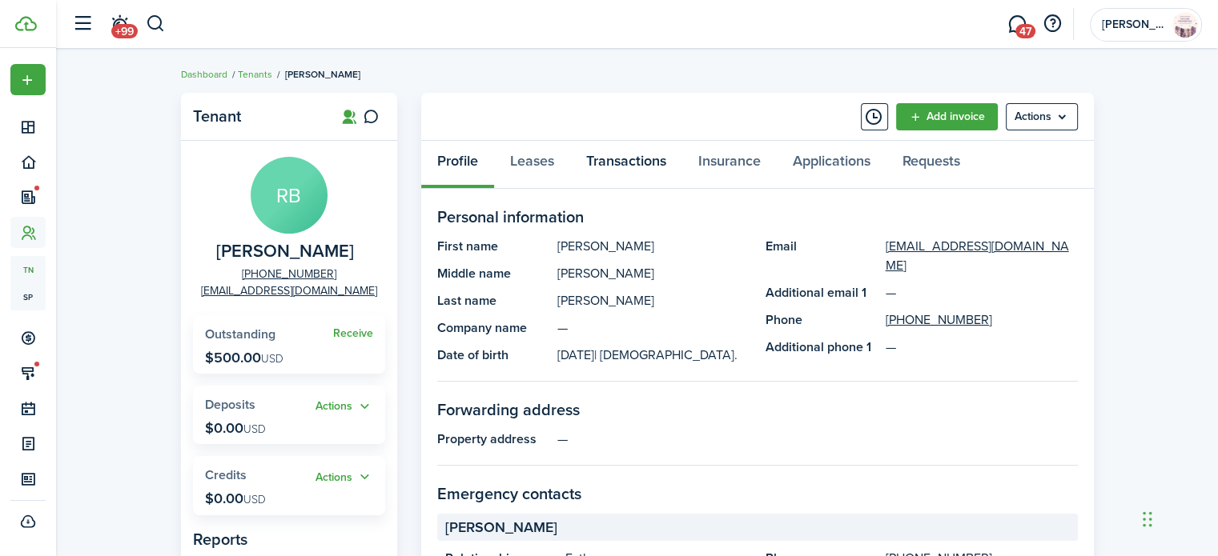
click at [635, 163] on link "Transactions" at bounding box center [626, 165] width 112 height 48
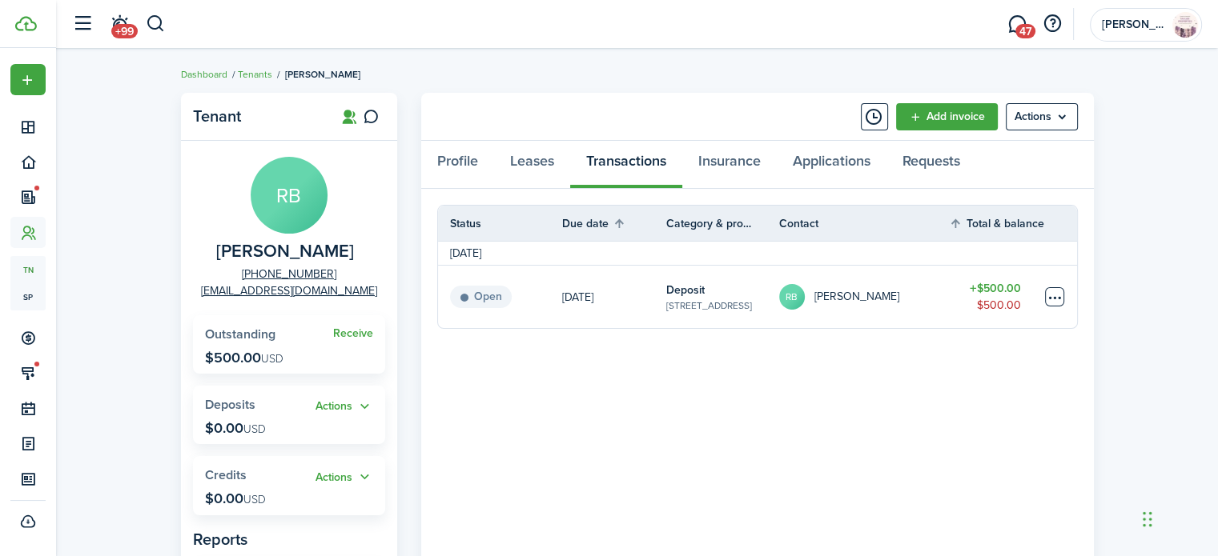
click at [1054, 297] on table-menu-btn-icon at bounding box center [1054, 296] width 19 height 19
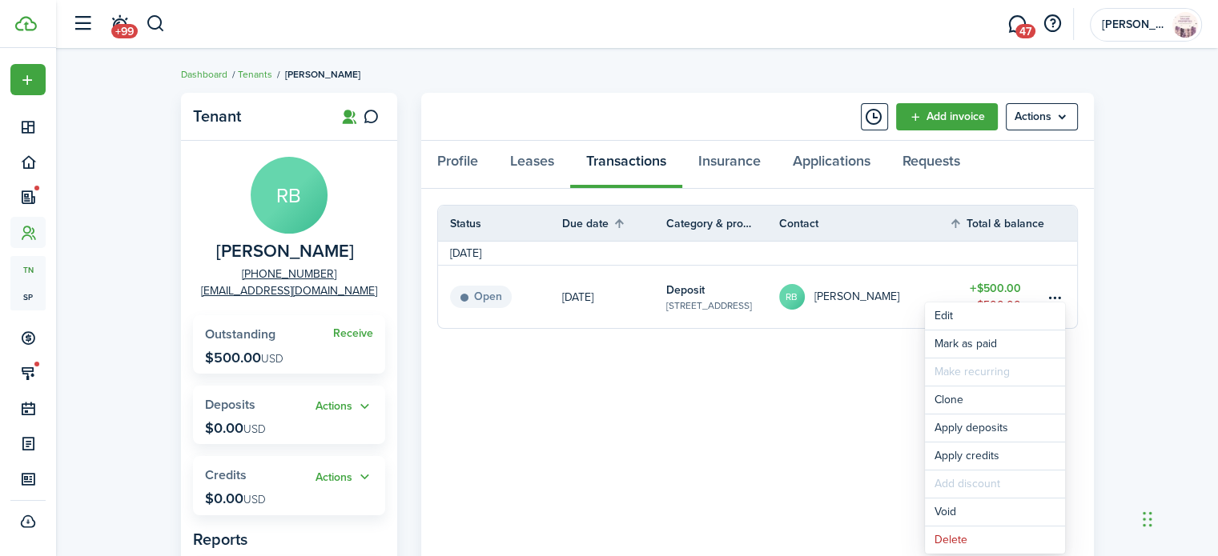
click at [1143, 318] on div "Tenant RB [PERSON_NAME] [PHONE_NUMBER] [EMAIL_ADDRESS][DOMAIN_NAME] Receive Out…" at bounding box center [637, 508] width 1162 height 847
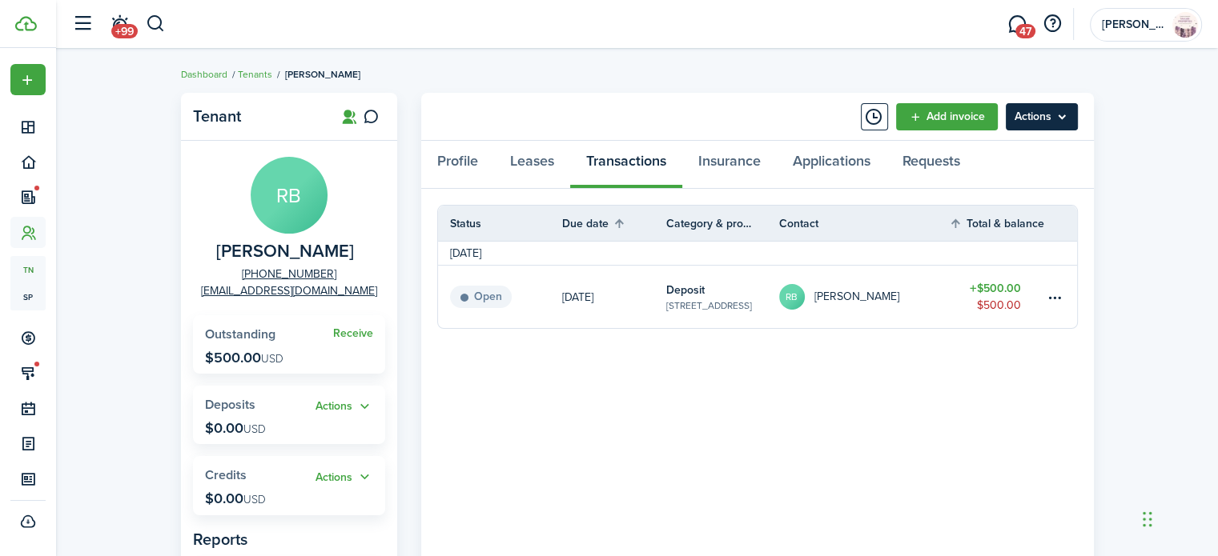
click at [1057, 127] on menu-btn "Actions" at bounding box center [1042, 116] width 72 height 27
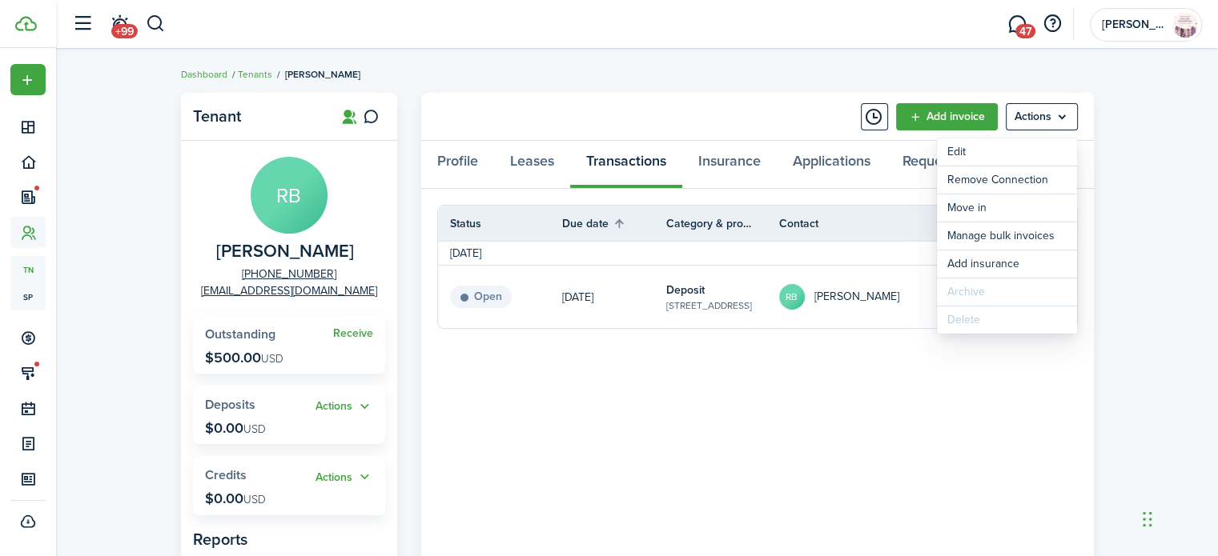
click at [1116, 215] on div "Tenant RB [PERSON_NAME] [PHONE_NUMBER] [EMAIL_ADDRESS][DOMAIN_NAME] Receive Out…" at bounding box center [637, 508] width 1162 height 847
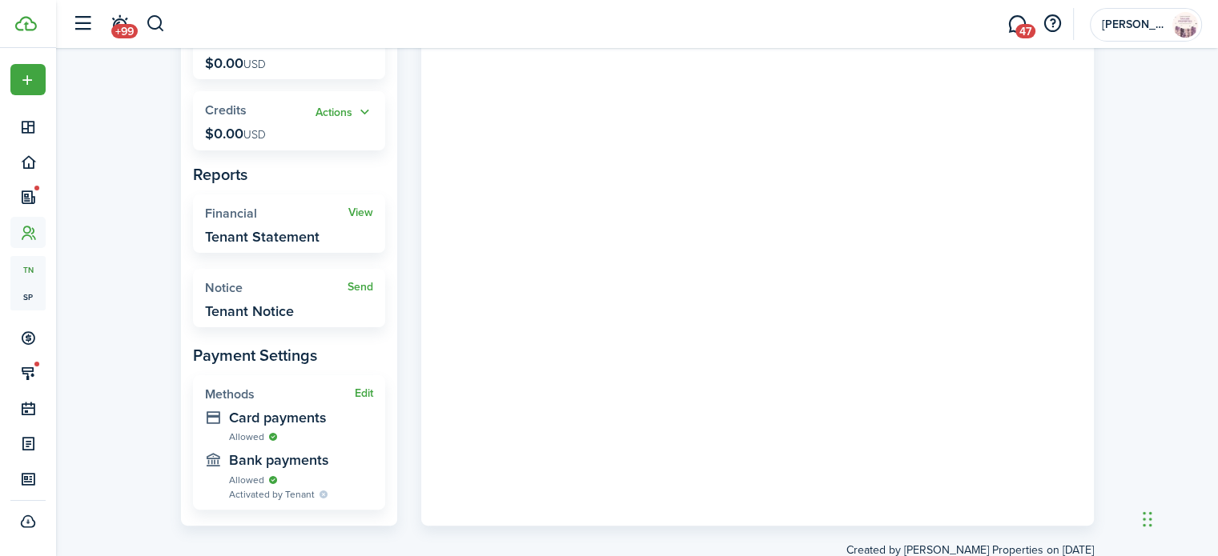
scroll to position [411, 0]
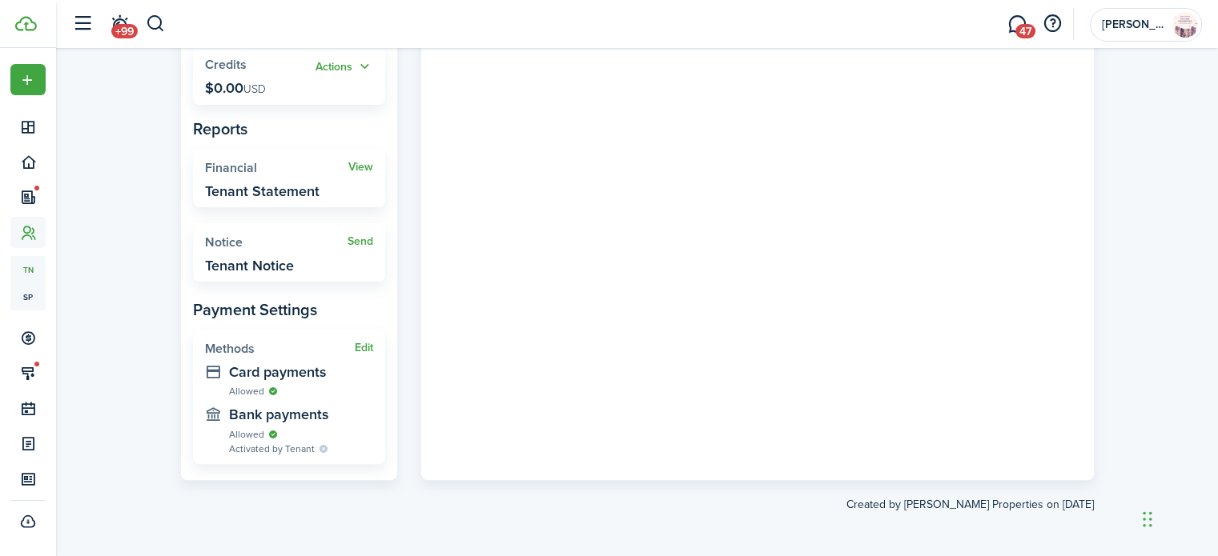
click at [717, 486] on created-at "Created by [PERSON_NAME] Properties on [DATE]" at bounding box center [637, 496] width 913 height 33
click at [753, 387] on panel-main-body "Status Due date Category & property Contact Total & balance Actions [DATE] Open…" at bounding box center [757, 129] width 673 height 702
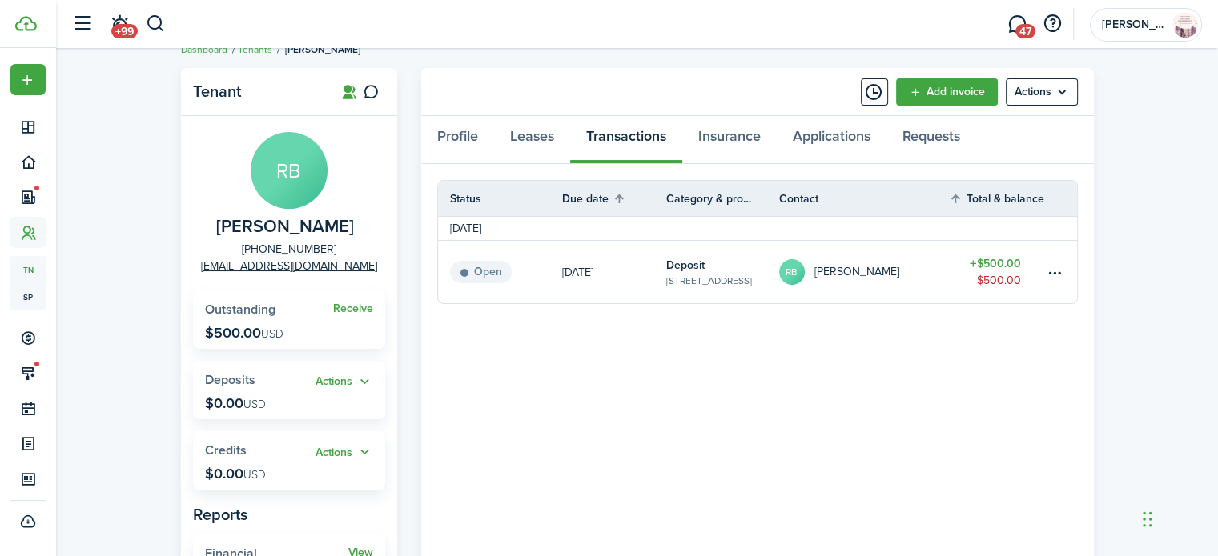
scroll to position [8, 0]
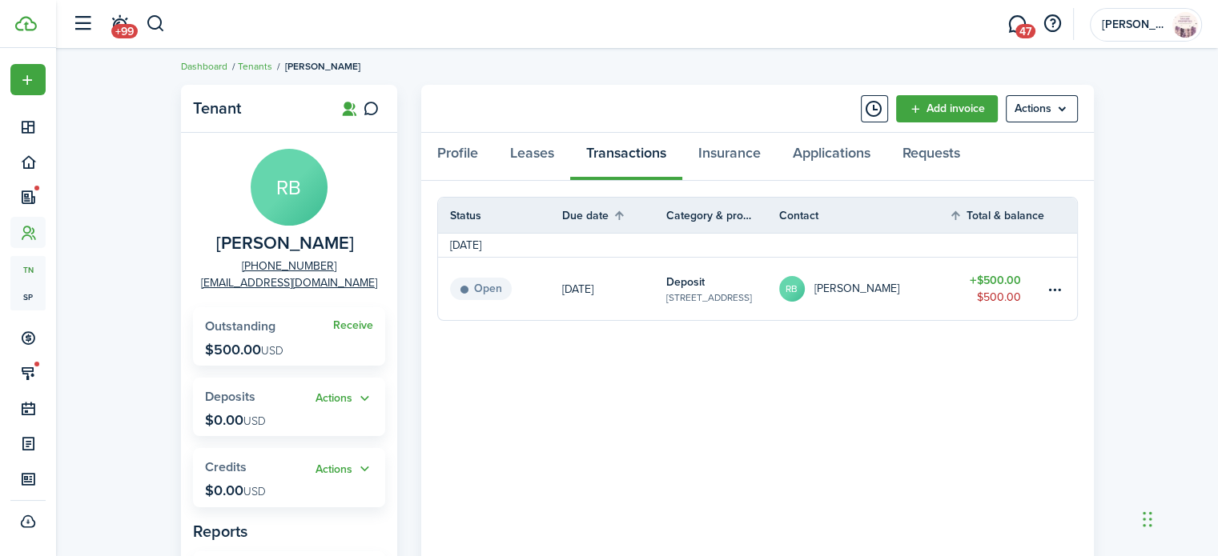
click at [819, 59] on breadcrumb "Dashboard Tenants [PERSON_NAME]" at bounding box center [637, 58] width 913 height 37
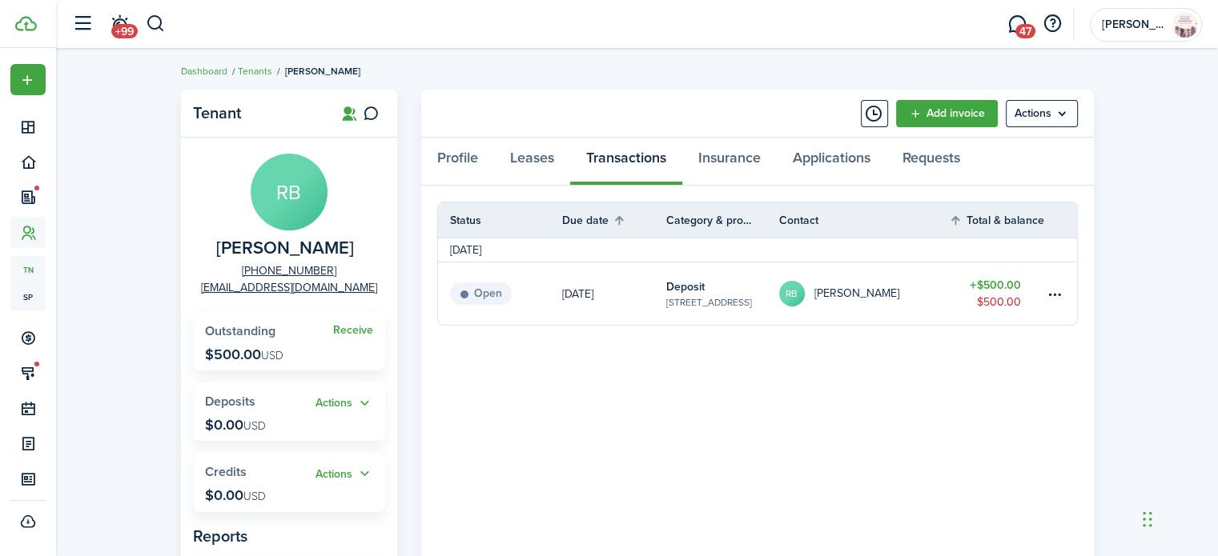
scroll to position [0, 0]
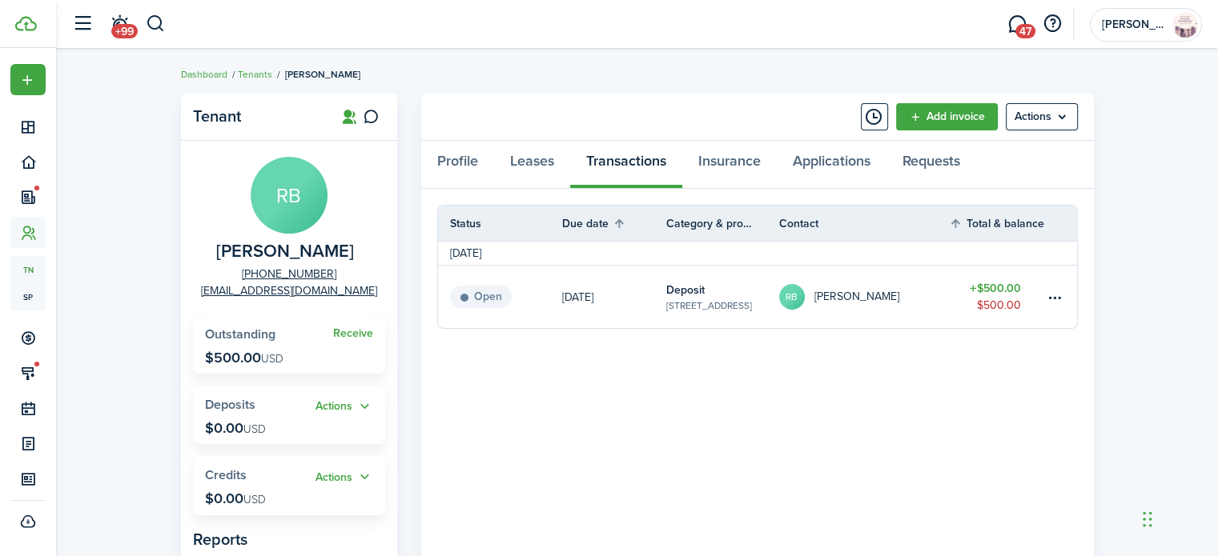
click at [813, 56] on breadcrumb "Dashboard Tenants [PERSON_NAME]" at bounding box center [637, 66] width 913 height 37
